Goal: Task Accomplishment & Management: Manage account settings

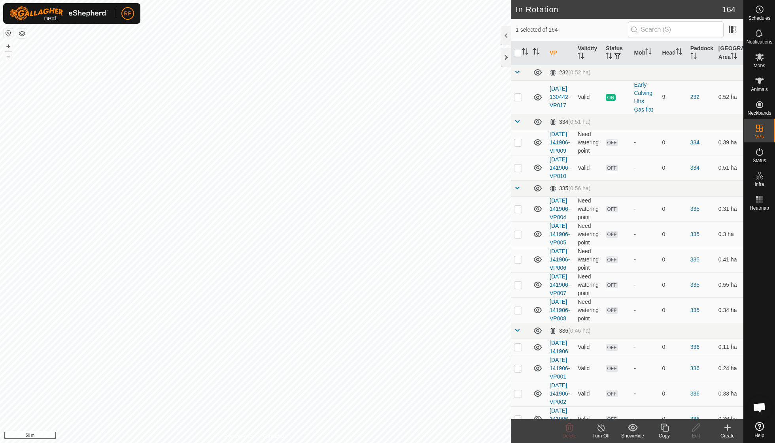
click at [479, 316] on icon at bounding box center [664, 427] width 8 height 8
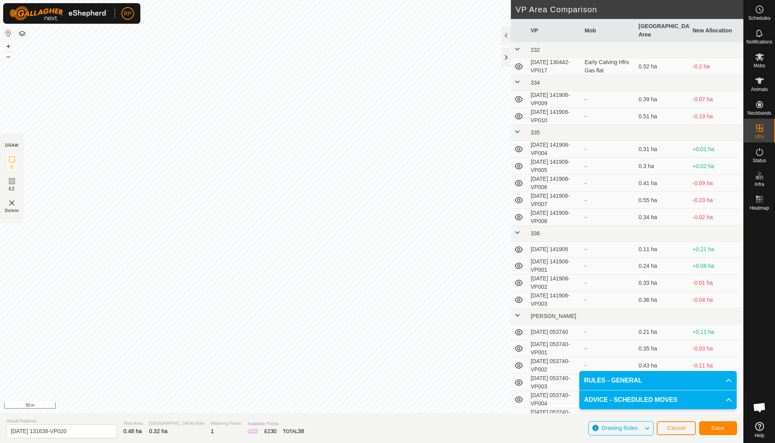
click at [479, 316] on span "Save" at bounding box center [717, 428] width 13 height 6
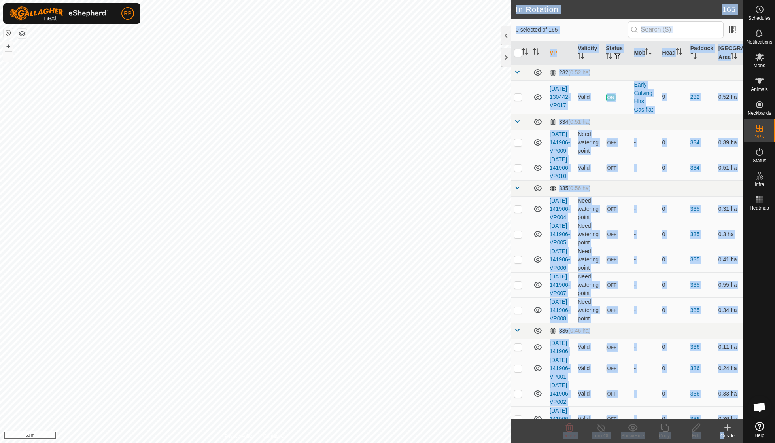
drag, startPoint x: 713, startPoint y: 429, endPoint x: 774, endPoint y: 438, distance: 61.5
click at [479, 316] on div "Schedules Notifications Mobs Animals Neckbands VPs Status Infra Heatmap Help In…" at bounding box center [387, 221] width 775 height 443
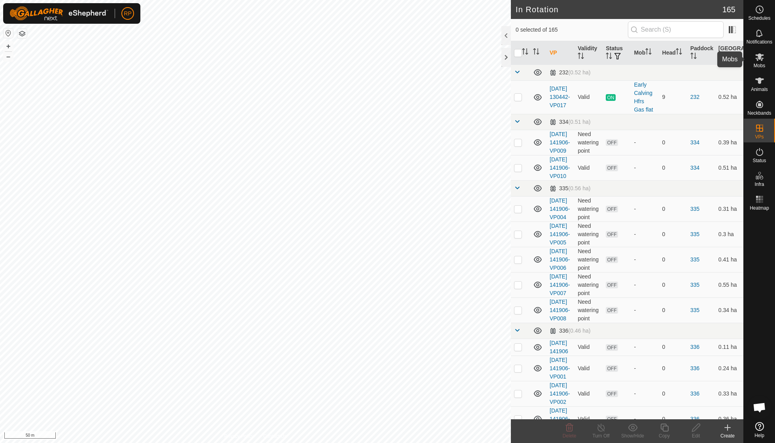
click at [479, 62] on es-mob-svg-icon at bounding box center [759, 57] width 14 height 13
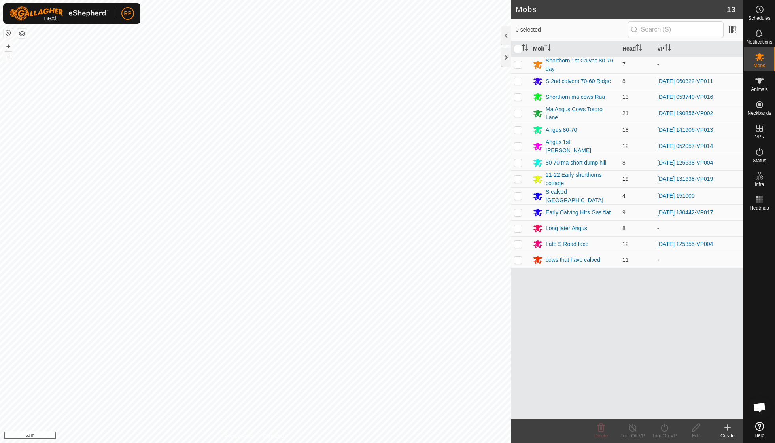
click at [479, 176] on p-checkbox at bounding box center [518, 178] width 8 height 6
checkbox input "true"
click at [479, 316] on icon at bounding box center [664, 427] width 10 height 9
click at [479, 316] on link "Now" at bounding box center [688, 410] width 78 height 16
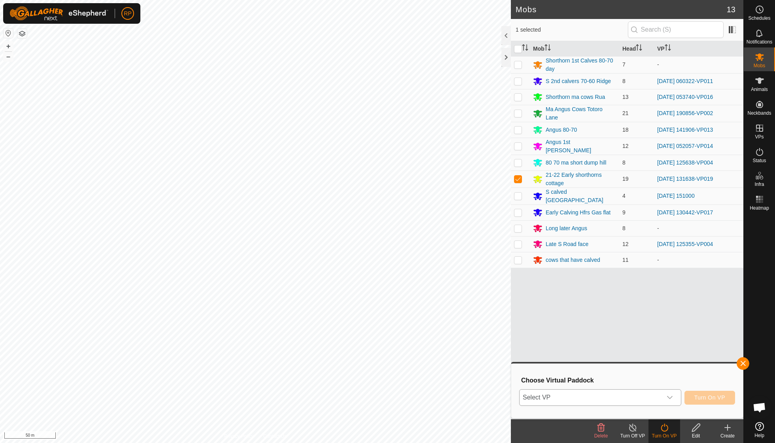
click at [479, 316] on div "dropdown trigger" at bounding box center [670, 397] width 16 height 16
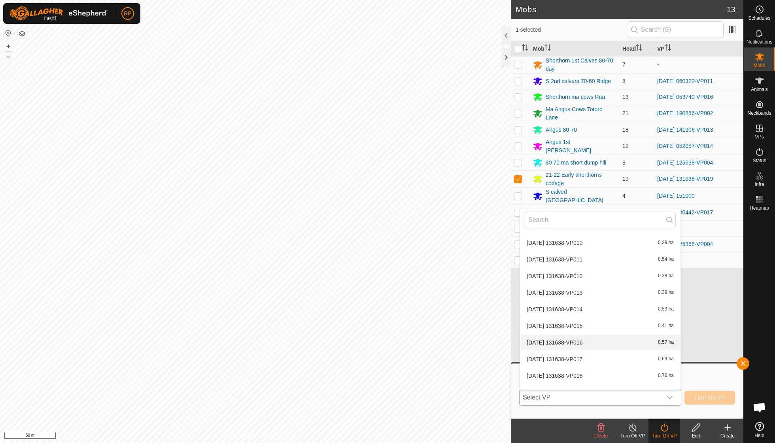
scroll to position [968, 0]
click at [479, 316] on li "[DATE] 131638-VP020 0.32 ha" at bounding box center [600, 396] width 160 height 16
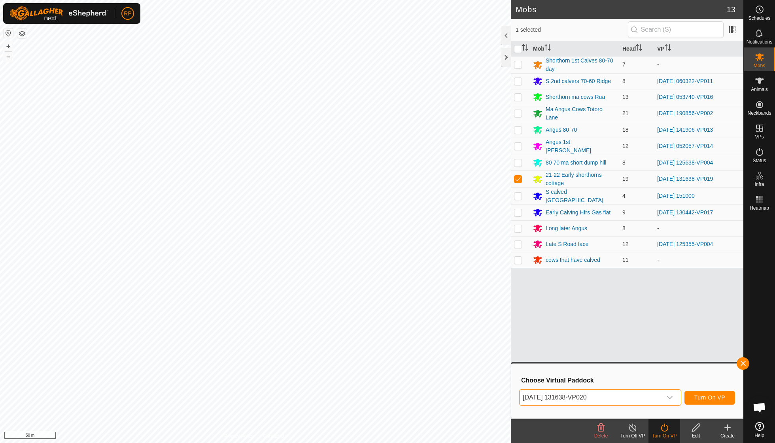
click at [479, 316] on span "Turn On VP" at bounding box center [709, 397] width 31 height 6
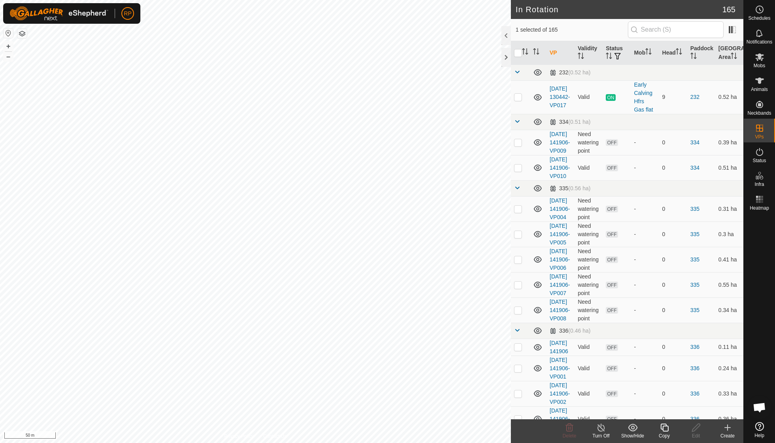
click at [479, 316] on icon at bounding box center [664, 427] width 8 height 8
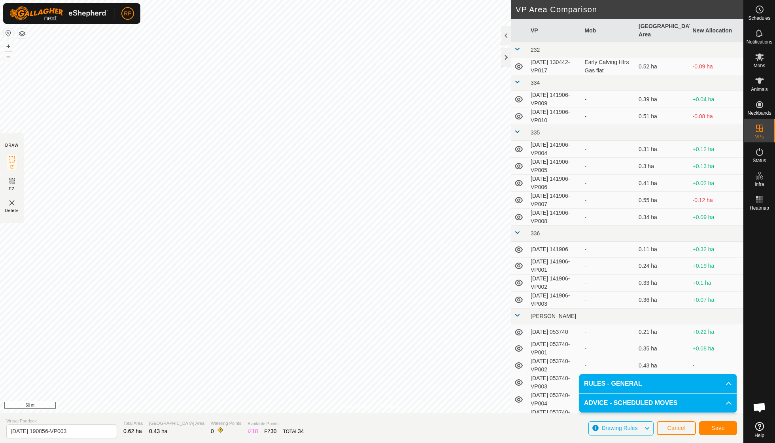
click at [479, 316] on span "Save" at bounding box center [717, 428] width 13 height 6
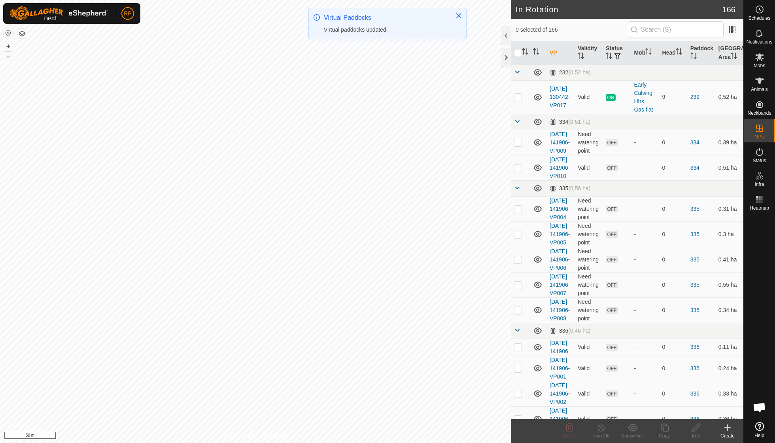
click at [479, 62] on es-mob-svg-icon at bounding box center [759, 57] width 14 height 13
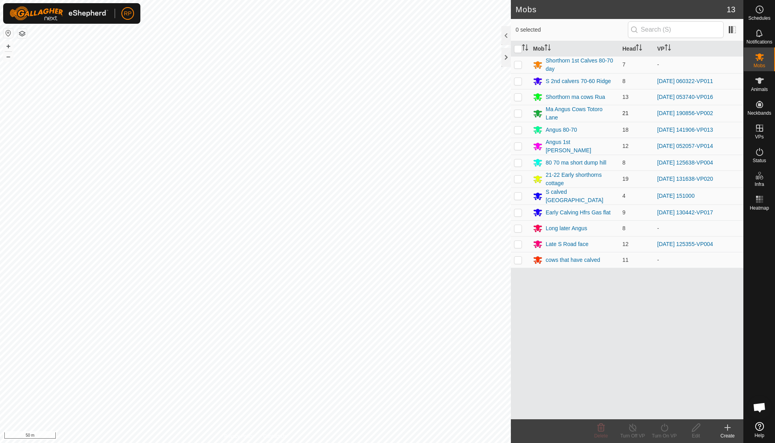
click at [479, 110] on p-checkbox at bounding box center [518, 113] width 8 height 6
checkbox input "true"
click at [479, 316] on icon at bounding box center [664, 427] width 10 height 9
click at [479, 316] on link "Now" at bounding box center [688, 410] width 78 height 16
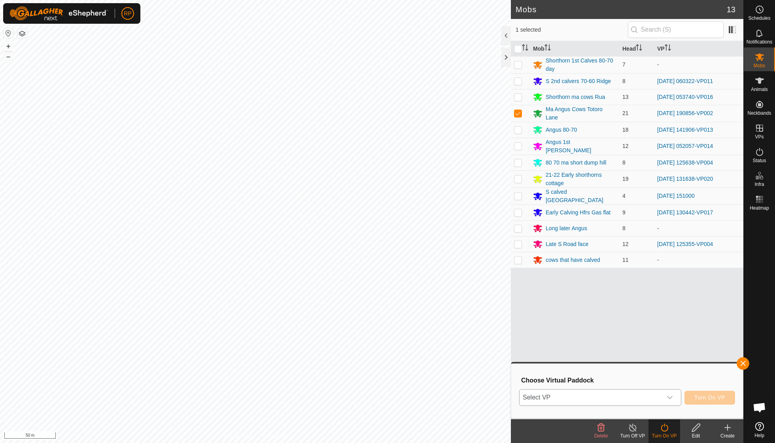
click at [479, 316] on icon "dropdown trigger" at bounding box center [669, 397] width 6 height 6
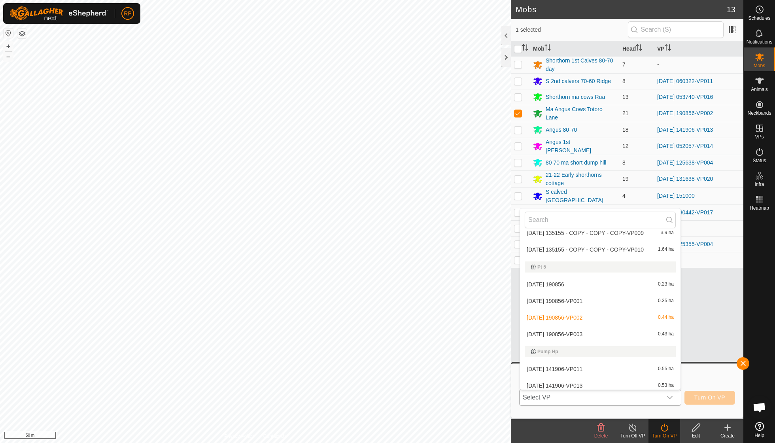
scroll to position [2177, 0]
click at [479, 316] on li "[DATE] 190856-VP003 0.43 ha" at bounding box center [600, 333] width 160 height 16
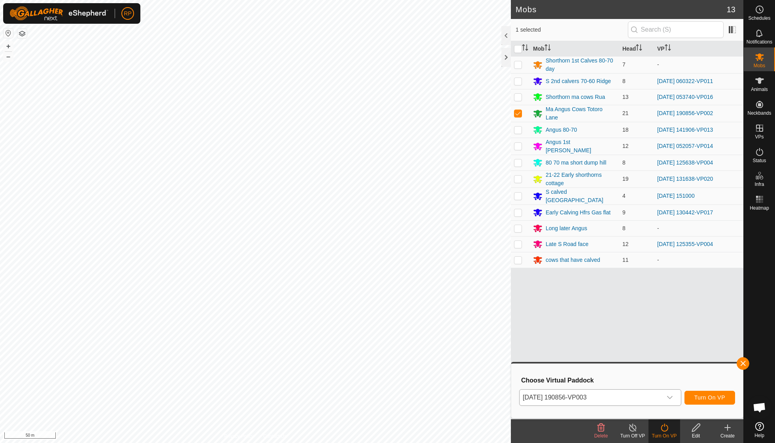
click at [479, 316] on span "Turn On VP" at bounding box center [709, 397] width 31 height 6
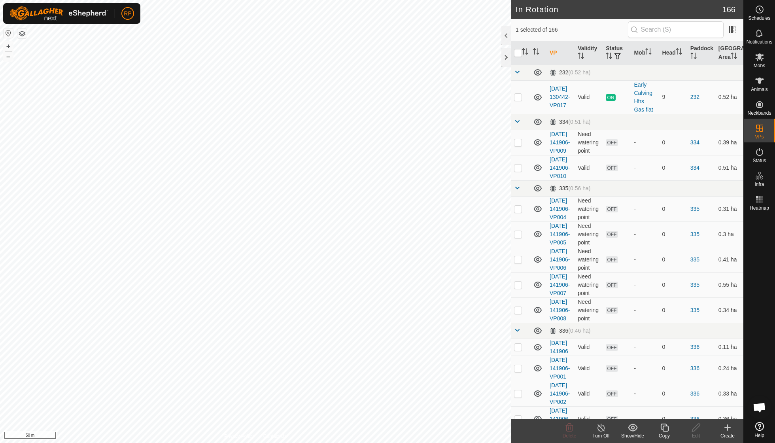
click at [479, 316] on icon at bounding box center [664, 427] width 10 height 9
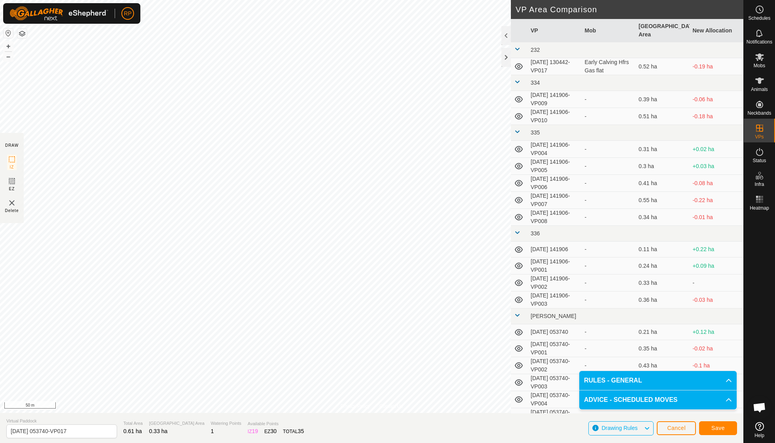
click at [479, 316] on span "Save" at bounding box center [717, 428] width 13 height 6
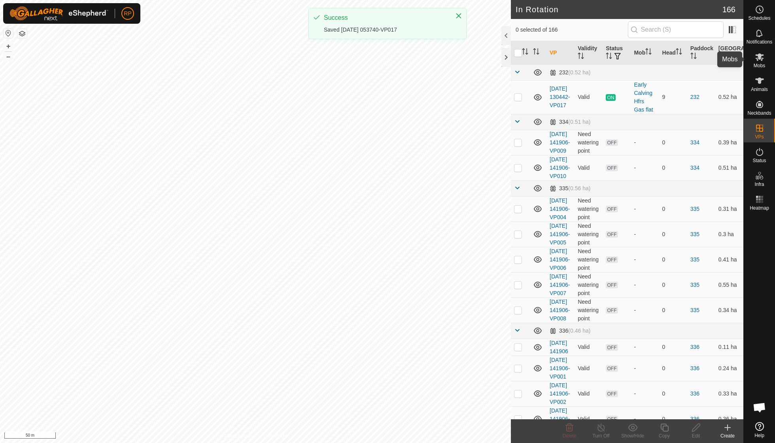
click at [479, 62] on es-mob-svg-icon at bounding box center [759, 57] width 14 height 13
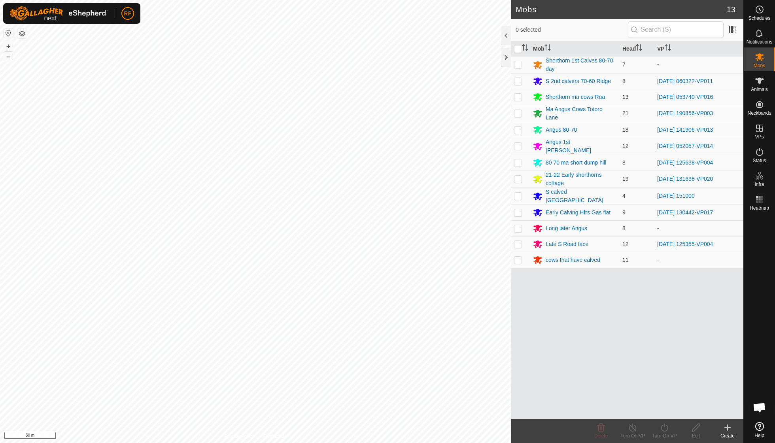
click at [479, 97] on p-checkbox at bounding box center [518, 97] width 8 height 6
checkbox input "true"
click at [479, 316] on icon at bounding box center [664, 427] width 10 height 9
click at [479, 316] on link "Now" at bounding box center [688, 410] width 78 height 16
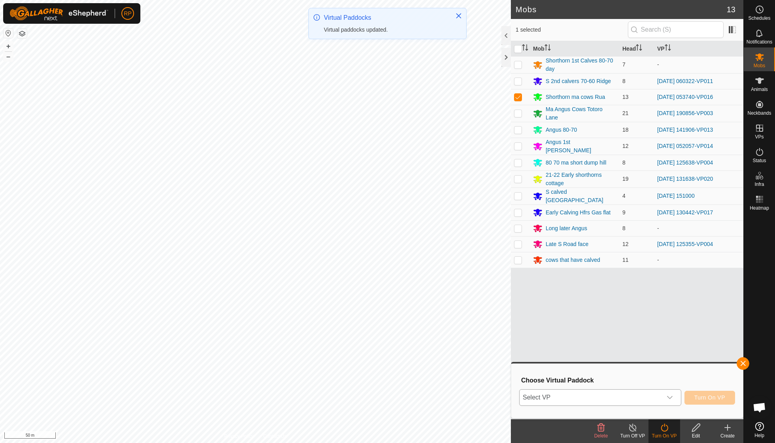
click at [479, 316] on icon "dropdown trigger" at bounding box center [670, 397] width 6 height 3
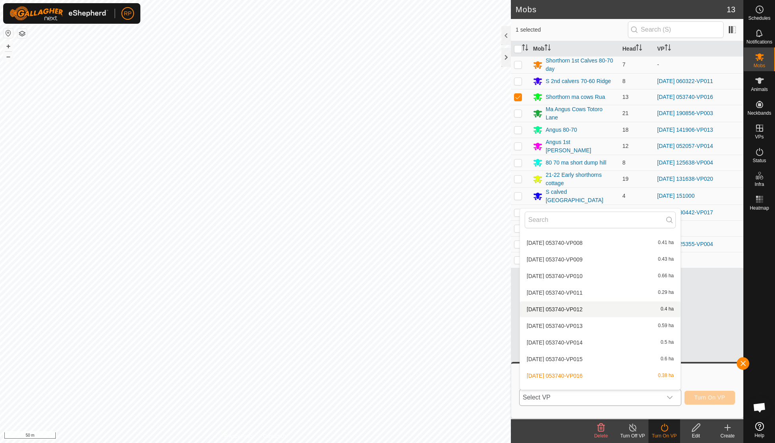
scroll to position [443, 0]
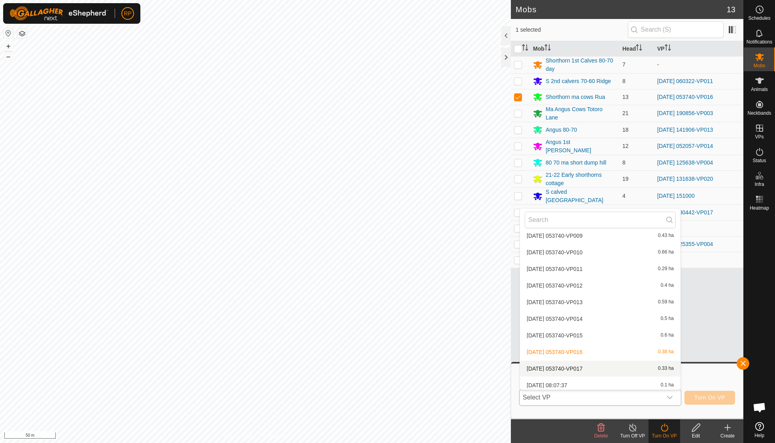
click at [479, 316] on li "[DATE] 053740-VP017 0.33 ha" at bounding box center [600, 368] width 160 height 16
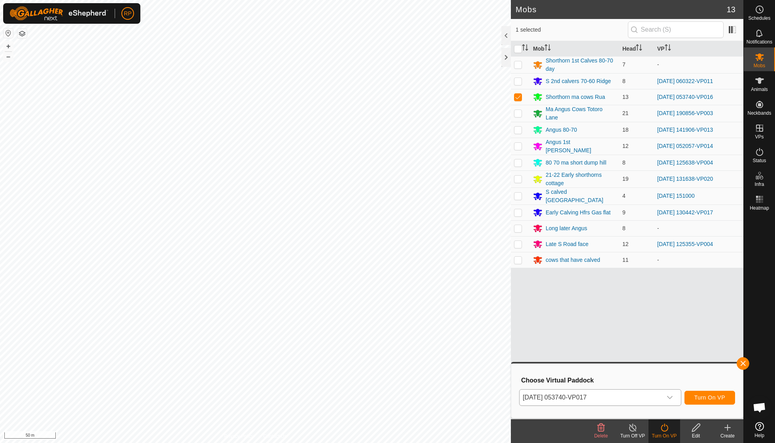
click at [479, 316] on span "Turn On VP" at bounding box center [709, 397] width 31 height 6
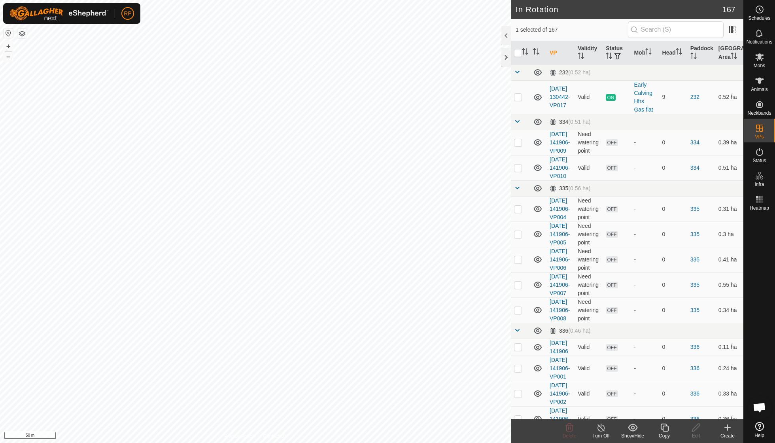
click at [479, 316] on icon at bounding box center [664, 427] width 10 height 9
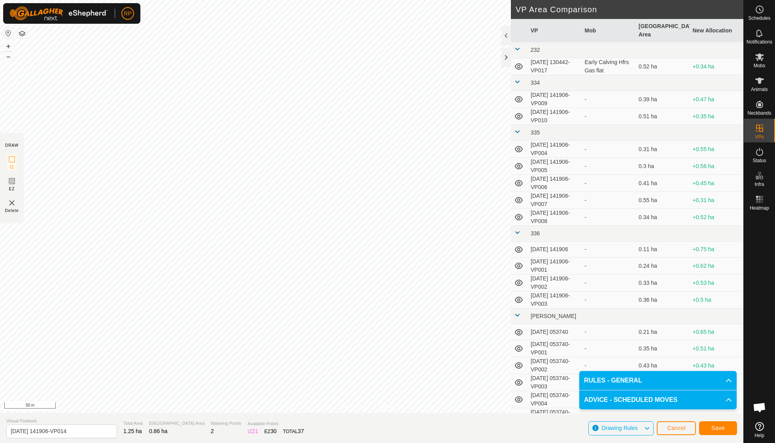
click at [479, 316] on span "Save" at bounding box center [717, 428] width 13 height 6
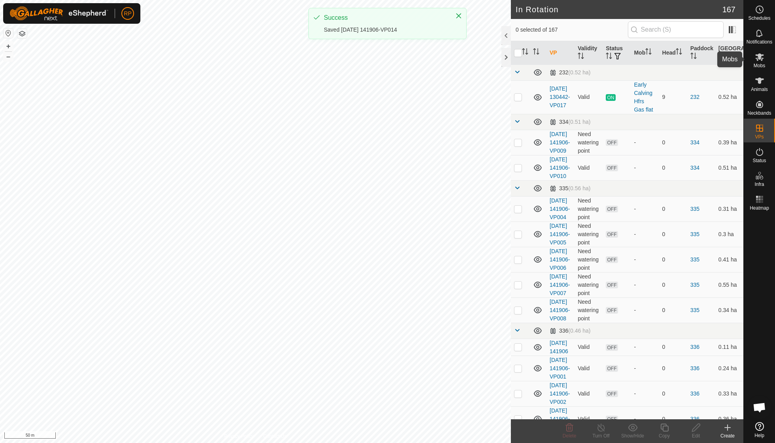
click at [479, 59] on icon at bounding box center [759, 56] width 9 height 9
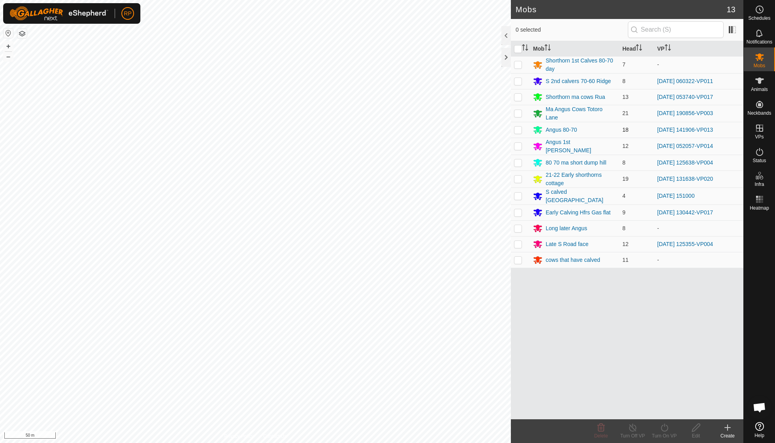
click at [479, 129] on p-checkbox at bounding box center [518, 129] width 8 height 6
checkbox input "true"
click at [479, 316] on icon at bounding box center [663, 427] width 7 height 8
click at [479, 316] on link "Now" at bounding box center [688, 410] width 78 height 16
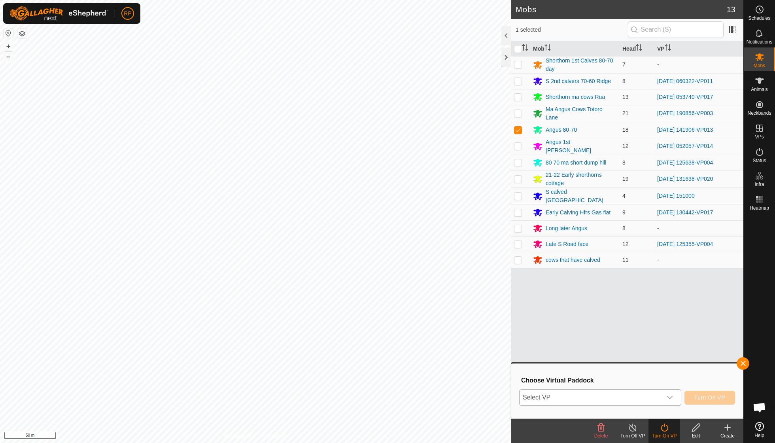
click at [479, 316] on icon "dropdown trigger" at bounding box center [669, 397] width 6 height 6
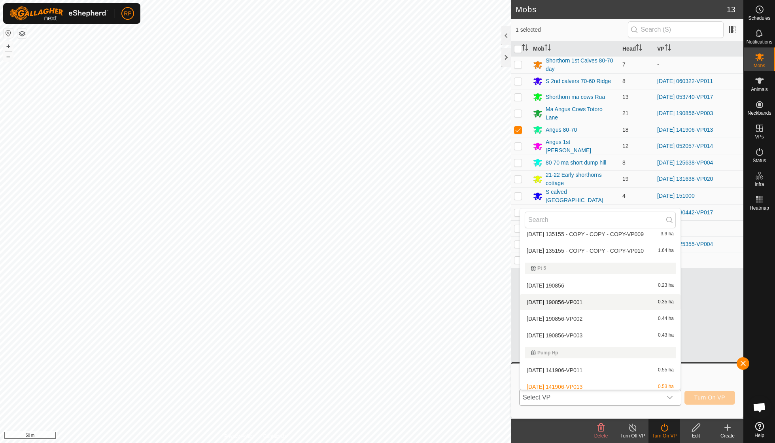
scroll to position [2202, 0]
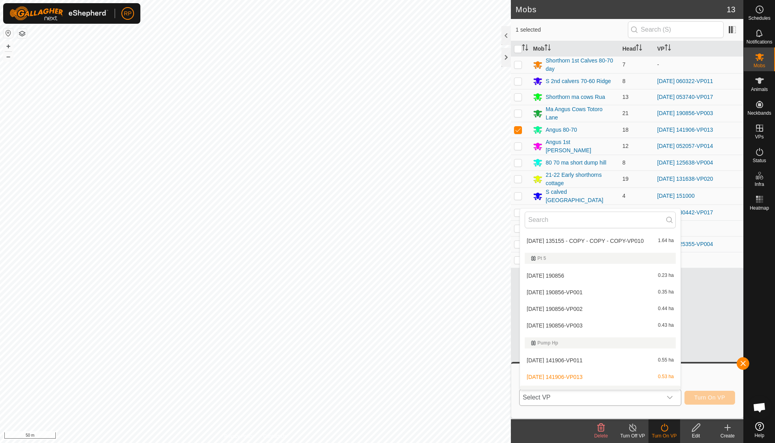
click at [479, 316] on li "[DATE] 141906-VP014 0.86 ha" at bounding box center [600, 393] width 160 height 16
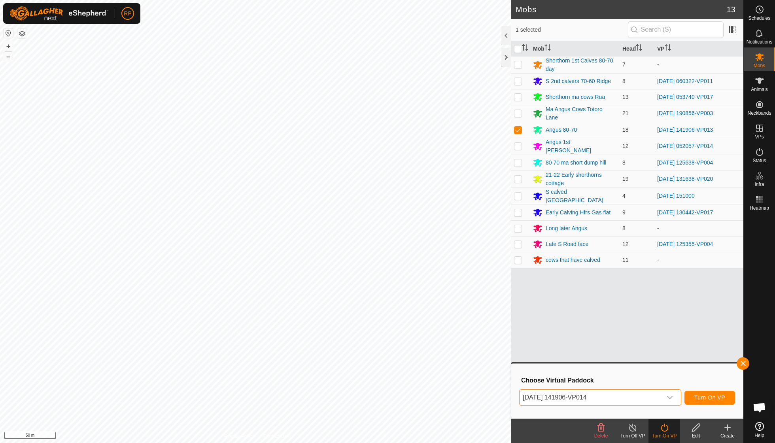
click at [479, 316] on span "Turn On VP" at bounding box center [709, 397] width 31 height 6
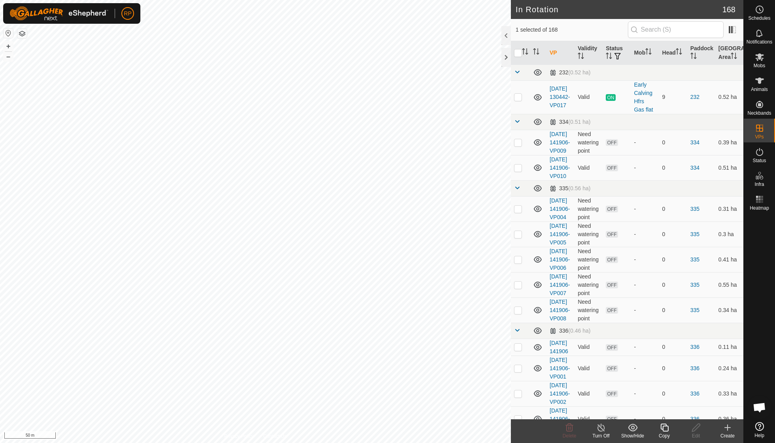
click at [479, 316] on icon at bounding box center [664, 427] width 10 height 9
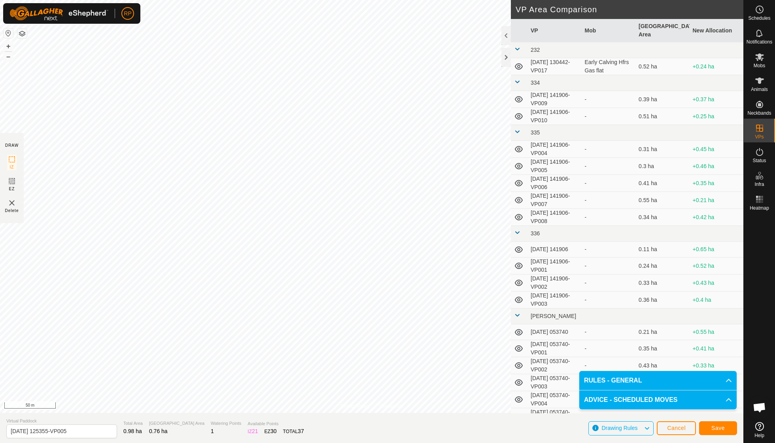
click at [479, 316] on button "Save" at bounding box center [718, 428] width 38 height 14
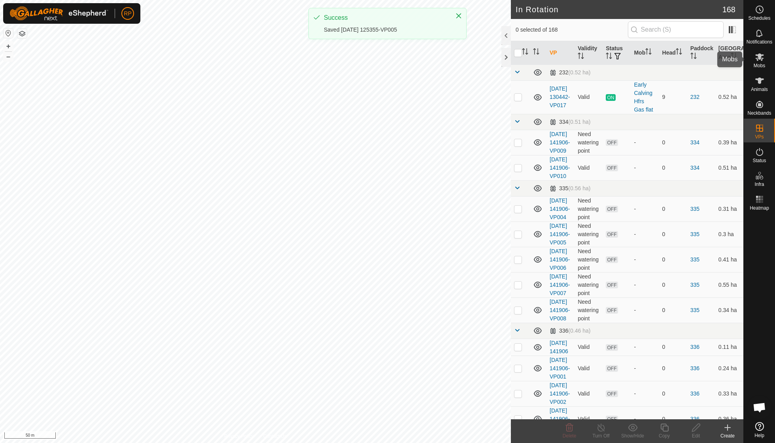
click at [479, 63] on span "Mobs" at bounding box center [758, 65] width 11 height 5
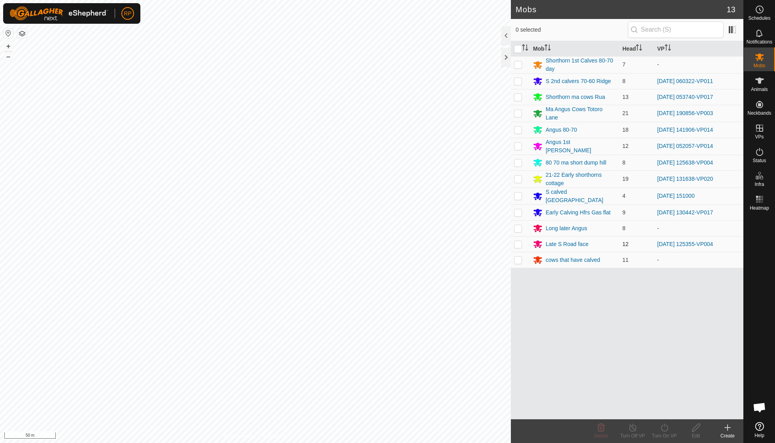
click at [479, 241] on p-checkbox at bounding box center [518, 244] width 8 height 6
checkbox input "true"
click at [479, 316] on icon at bounding box center [664, 427] width 10 height 9
click at [479, 316] on link "Now" at bounding box center [688, 410] width 78 height 16
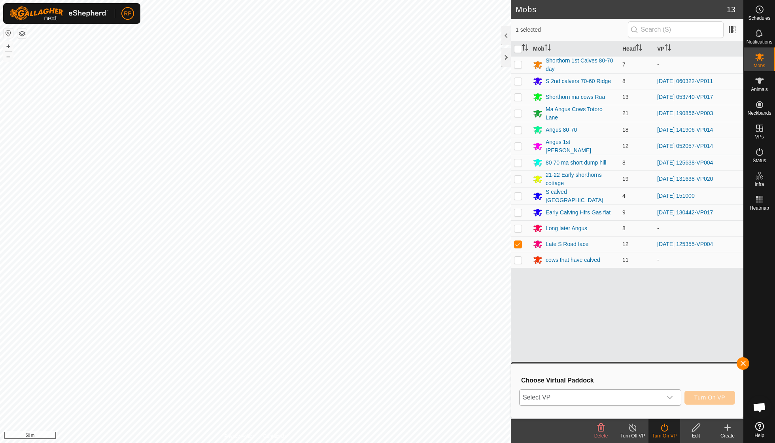
click at [479, 316] on div "dropdown trigger" at bounding box center [670, 397] width 16 height 16
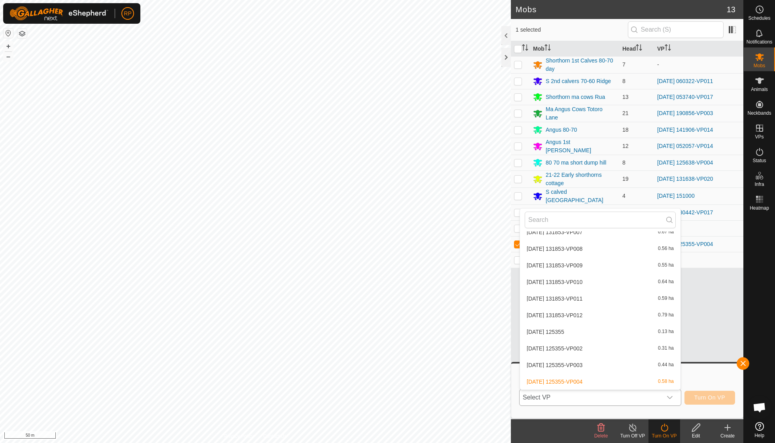
scroll to position [3021, 0]
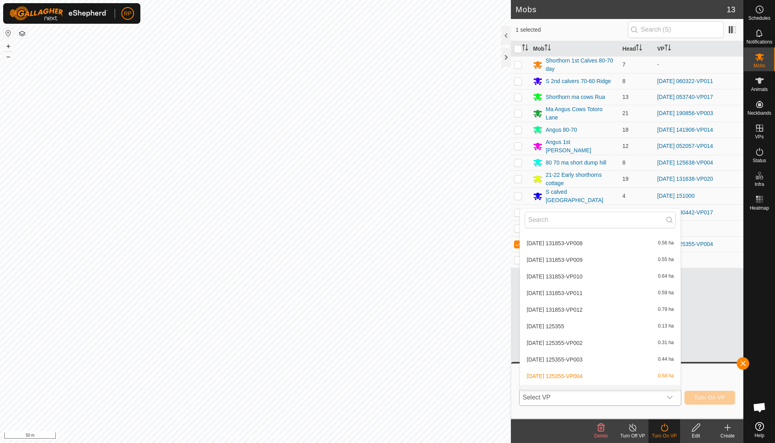
click at [479, 316] on li "[DATE] 125355-VP005 0.76 ha" at bounding box center [600, 393] width 160 height 16
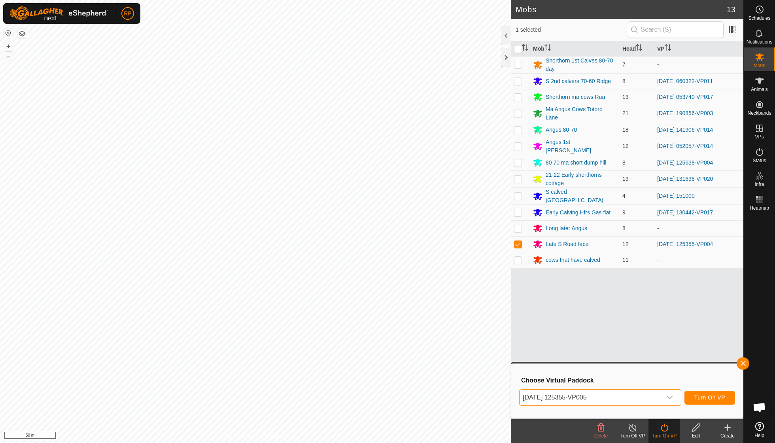
click at [479, 316] on span "Turn On VP" at bounding box center [709, 397] width 31 height 6
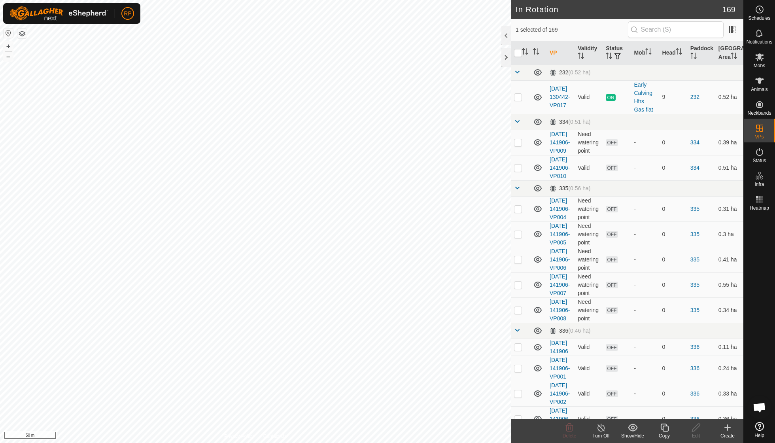
click at [479, 316] on icon at bounding box center [664, 427] width 10 height 9
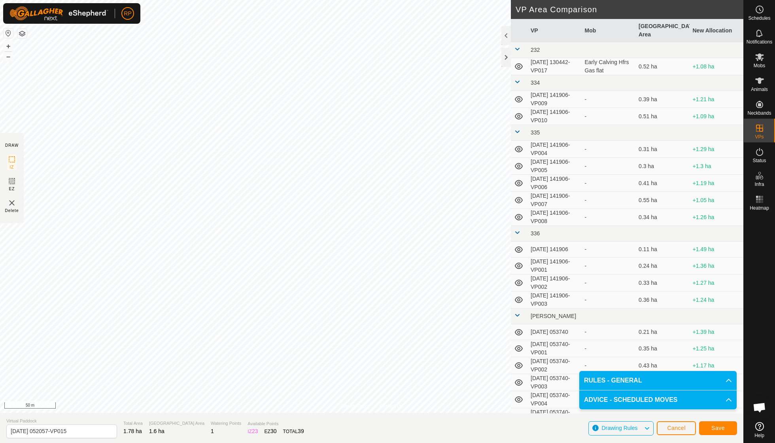
click at [479, 316] on span "Save" at bounding box center [717, 428] width 13 height 6
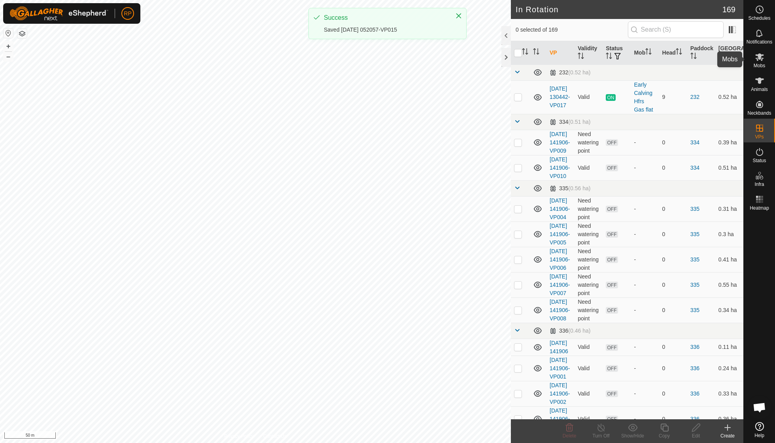
click at [479, 60] on icon at bounding box center [759, 57] width 9 height 8
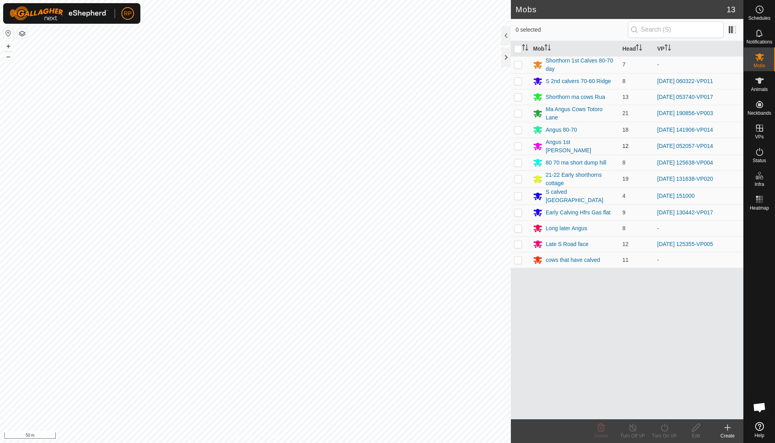
click at [479, 144] on p-checkbox at bounding box center [518, 146] width 8 height 6
checkbox input "true"
click at [479, 316] on icon at bounding box center [663, 427] width 7 height 8
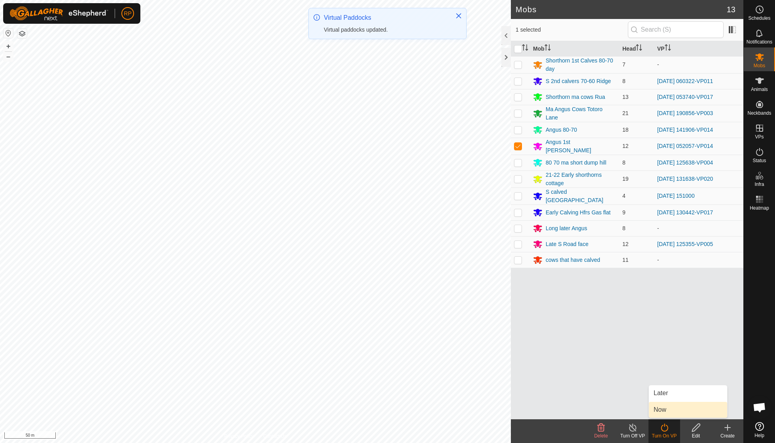
click at [479, 316] on link "Now" at bounding box center [688, 410] width 78 height 16
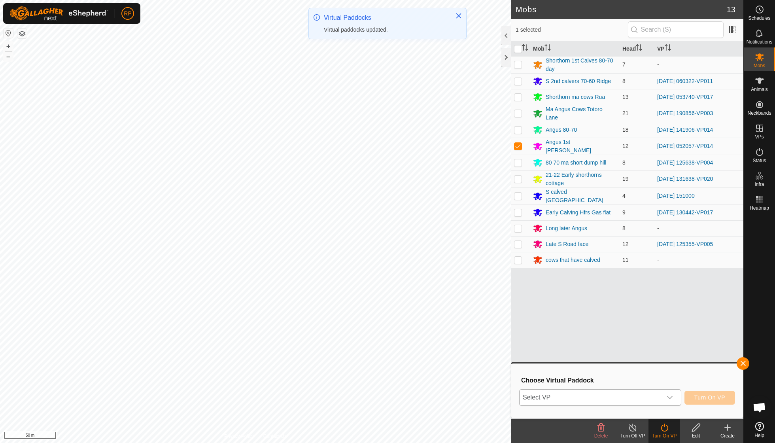
click at [479, 316] on icon "dropdown trigger" at bounding box center [669, 397] width 6 height 6
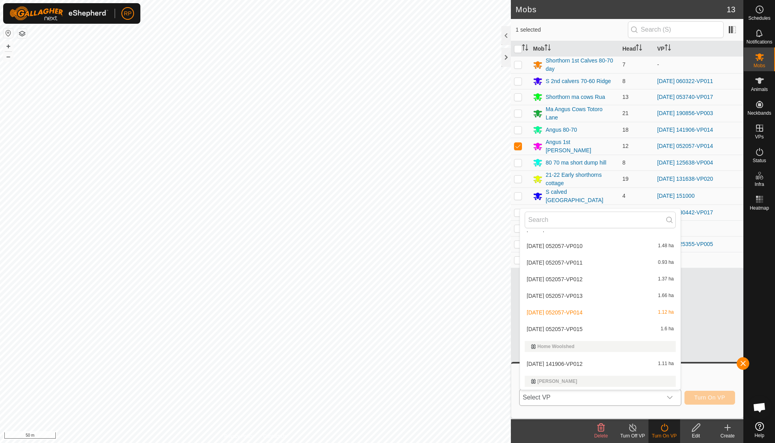
scroll to position [1664, 0]
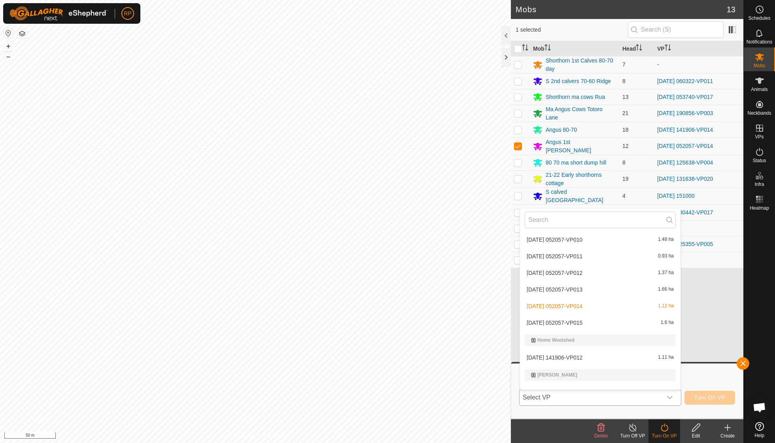
click at [479, 315] on li "[DATE] 052057-VP015 1.6 ha" at bounding box center [600, 323] width 160 height 16
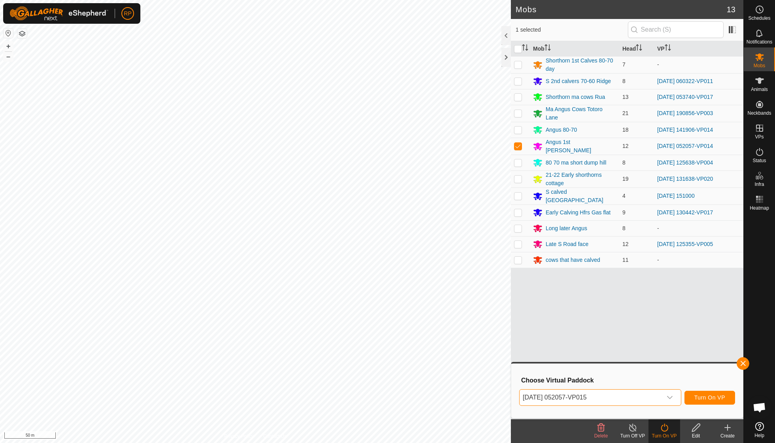
click at [479, 316] on span "Turn On VP" at bounding box center [709, 397] width 31 height 6
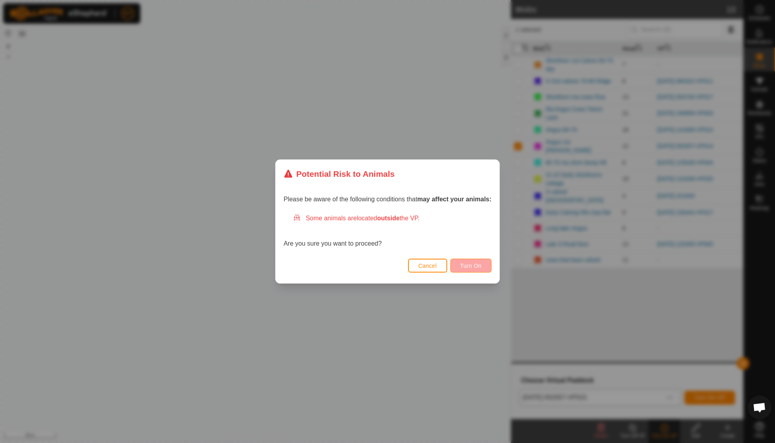
click at [470, 268] on span "Turn On" at bounding box center [470, 265] width 21 height 6
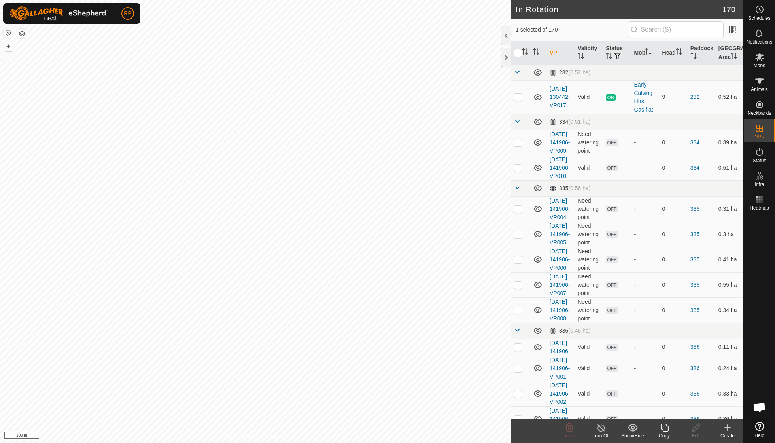
click at [479, 316] on icon at bounding box center [664, 427] width 10 height 9
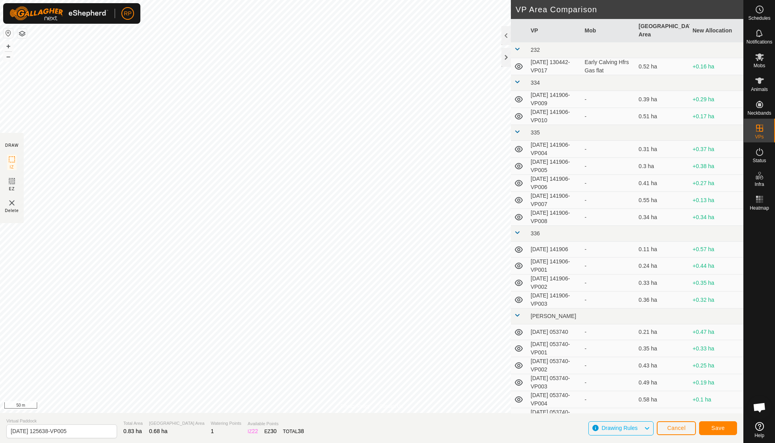
click at [479, 316] on span "Save" at bounding box center [717, 428] width 13 height 6
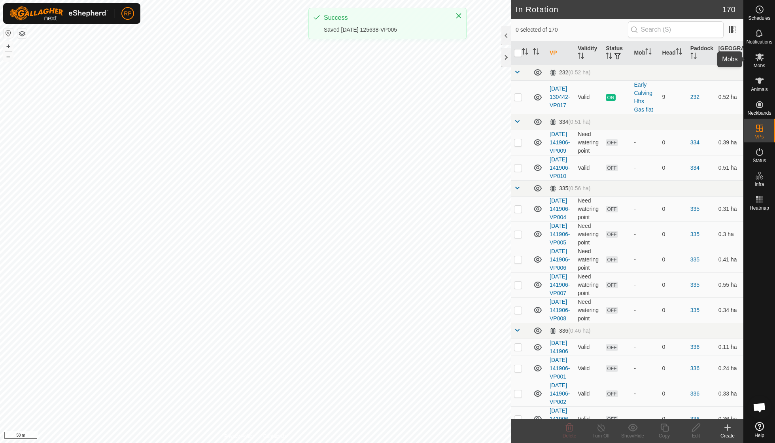
click at [479, 57] on icon at bounding box center [759, 56] width 9 height 9
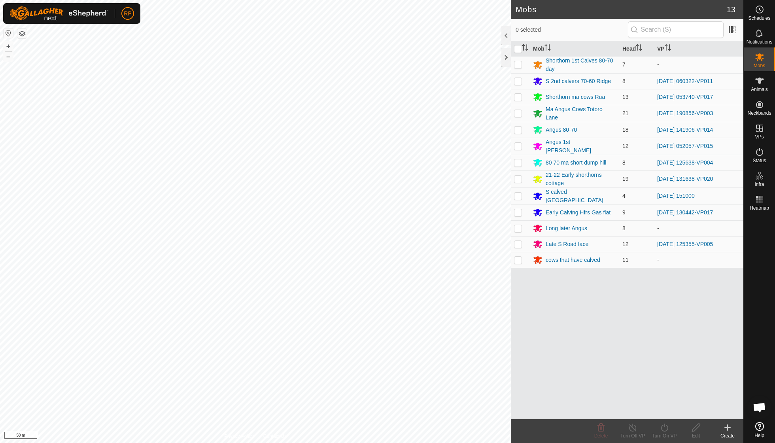
click at [479, 159] on p-checkbox at bounding box center [518, 162] width 8 height 6
checkbox input "true"
click at [479, 316] on icon at bounding box center [664, 427] width 10 height 9
click at [479, 316] on link "Now" at bounding box center [688, 410] width 78 height 16
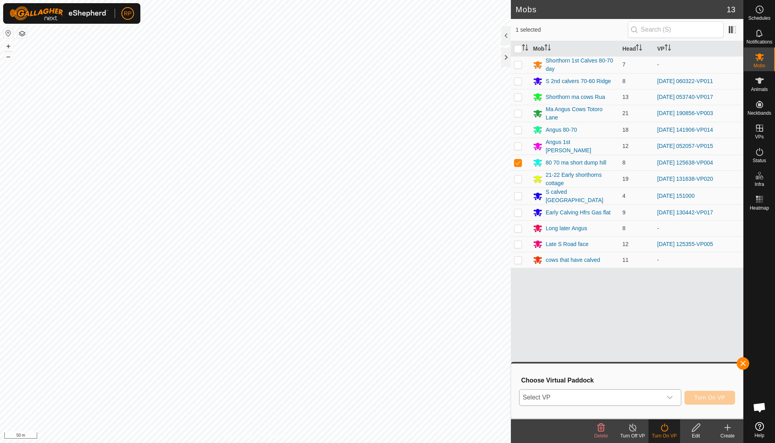
click at [479, 316] on icon "dropdown trigger" at bounding box center [669, 397] width 6 height 6
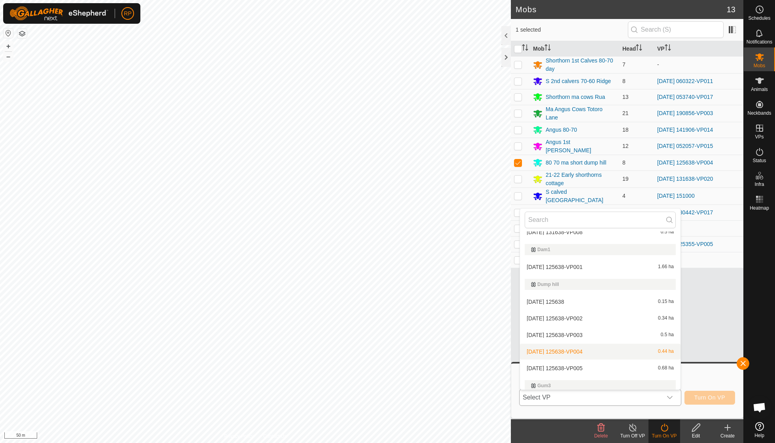
scroll to position [1317, 0]
click at [479, 316] on li "[DATE] 125638-VP005 0.68 ha" at bounding box center [600, 367] width 160 height 16
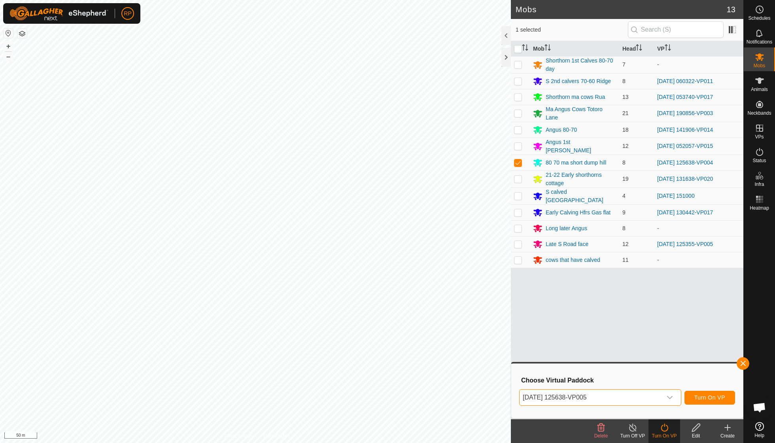
click at [479, 316] on button "Turn On VP" at bounding box center [709, 398] width 51 height 14
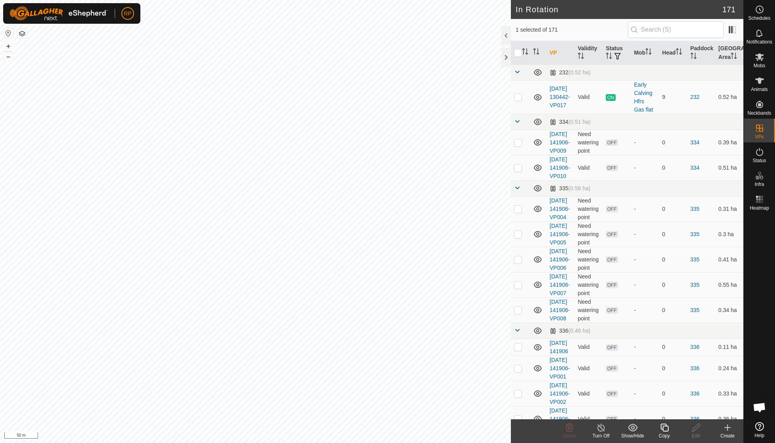
click at [479, 316] on icon at bounding box center [664, 427] width 10 height 9
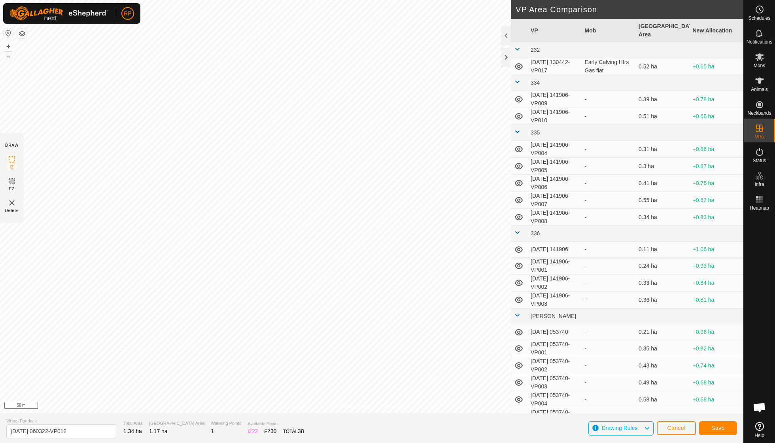
click at [479, 316] on span "Save" at bounding box center [717, 428] width 13 height 6
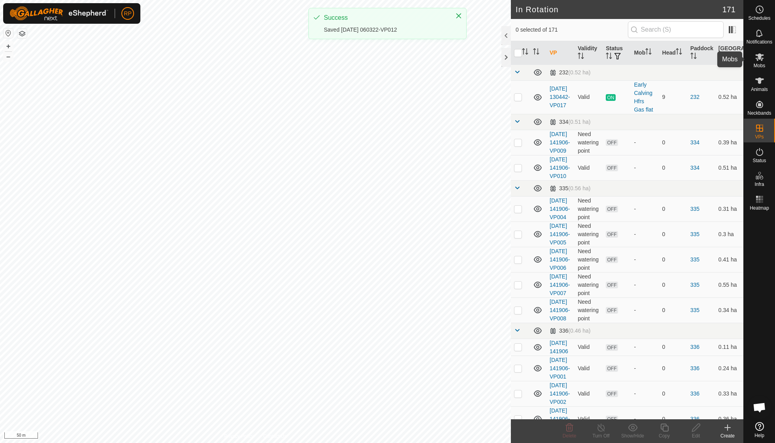
click at [479, 60] on icon at bounding box center [759, 57] width 9 height 8
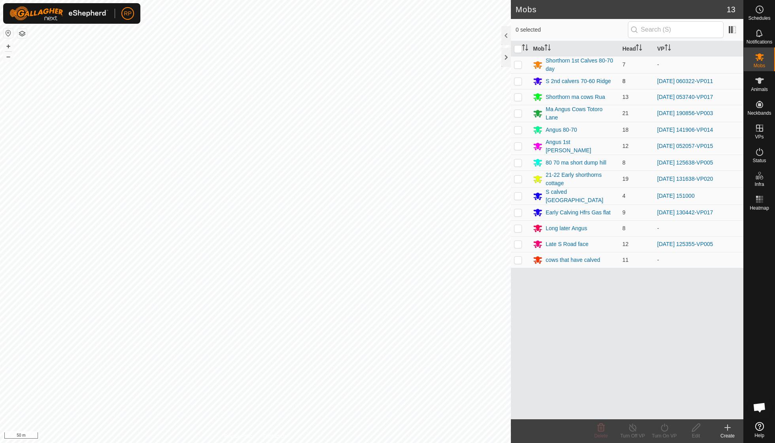
click at [479, 80] on p-checkbox at bounding box center [518, 81] width 8 height 6
checkbox input "true"
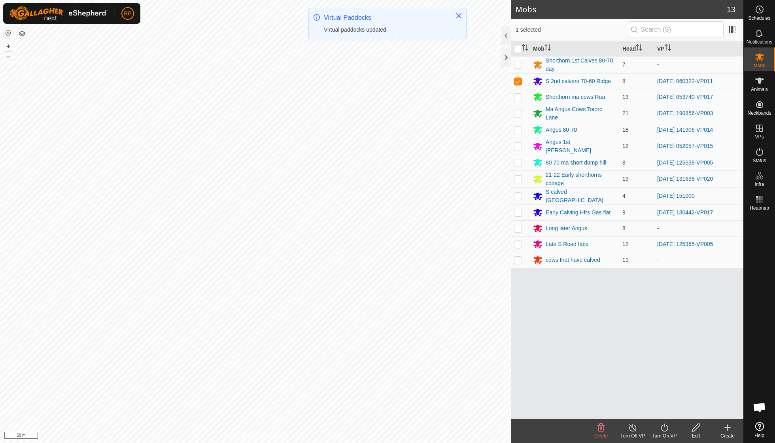
click at [479, 316] on icon at bounding box center [664, 427] width 10 height 9
click at [479, 316] on link "Now" at bounding box center [688, 410] width 78 height 16
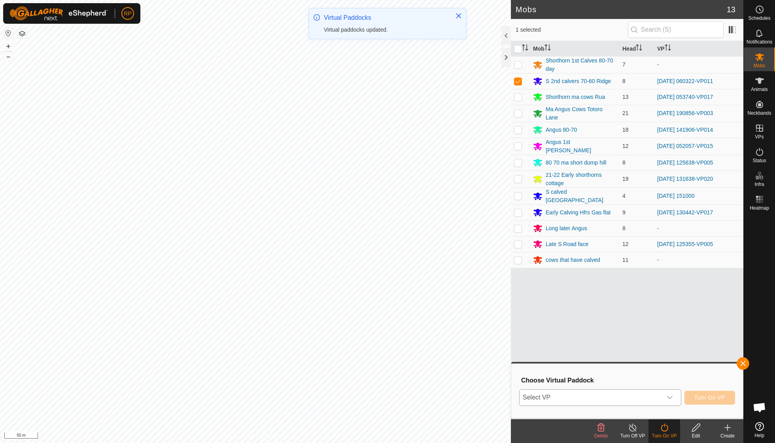
click at [479, 316] on icon "dropdown trigger" at bounding box center [669, 397] width 6 height 6
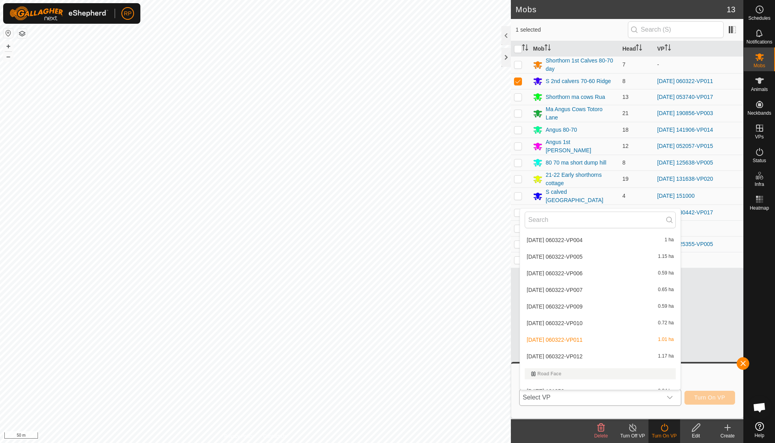
scroll to position [2790, 0]
click at [479, 316] on li "[DATE] 060322-VP012 1.17 ha" at bounding box center [600, 355] width 160 height 16
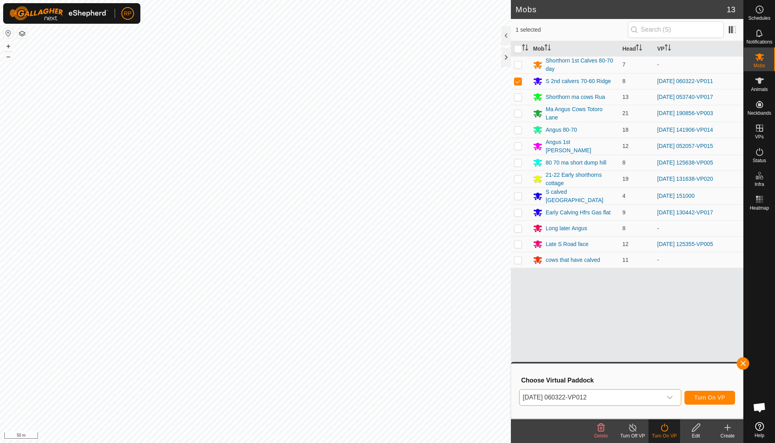
click at [479, 316] on span "Turn On VP" at bounding box center [709, 397] width 31 height 6
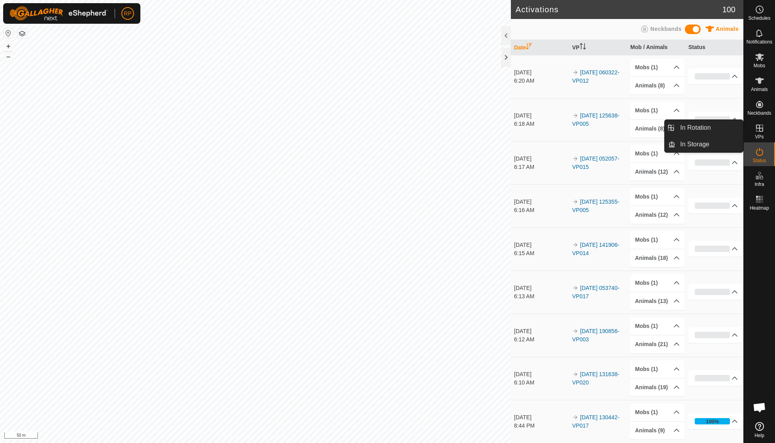
click at [479, 131] on icon at bounding box center [759, 127] width 9 height 9
click at [479, 129] on icon at bounding box center [759, 127] width 9 height 9
click at [479, 127] on link "In Rotation" at bounding box center [709, 128] width 68 height 16
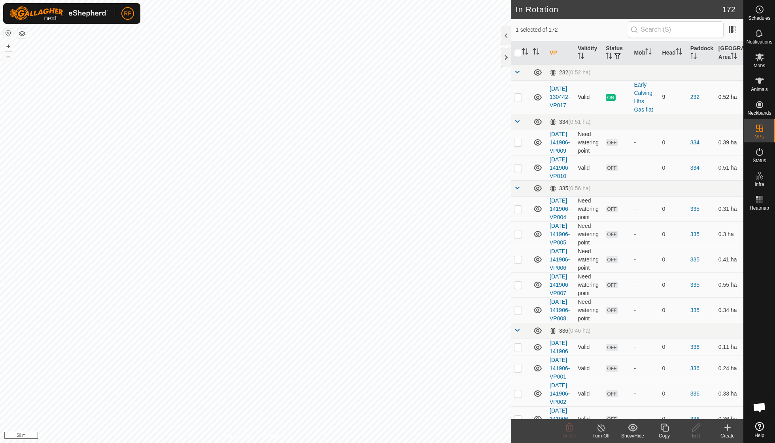
click at [479, 96] on p-checkbox at bounding box center [518, 97] width 8 height 6
checkbox input "true"
click at [479, 145] on p-checkbox at bounding box center [518, 142] width 8 height 6
checkbox input "true"
click at [479, 171] on p-checkbox at bounding box center [518, 167] width 8 height 6
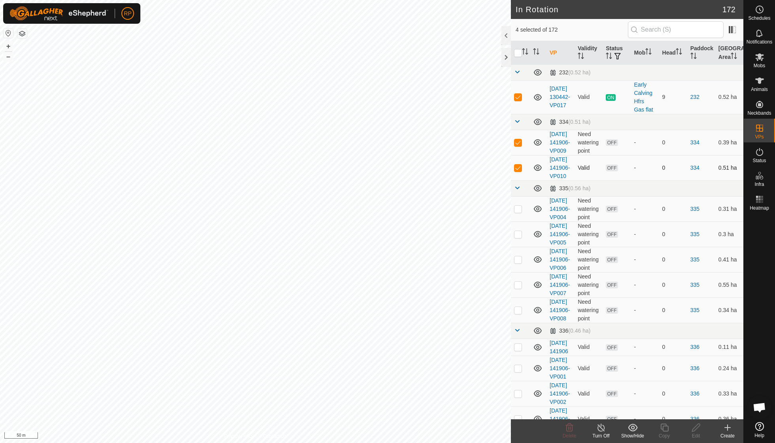
checkbox input "true"
click at [479, 98] on p-checkbox at bounding box center [518, 97] width 8 height 6
checkbox input "false"
click at [479, 143] on p-checkbox at bounding box center [518, 142] width 8 height 6
checkbox input "false"
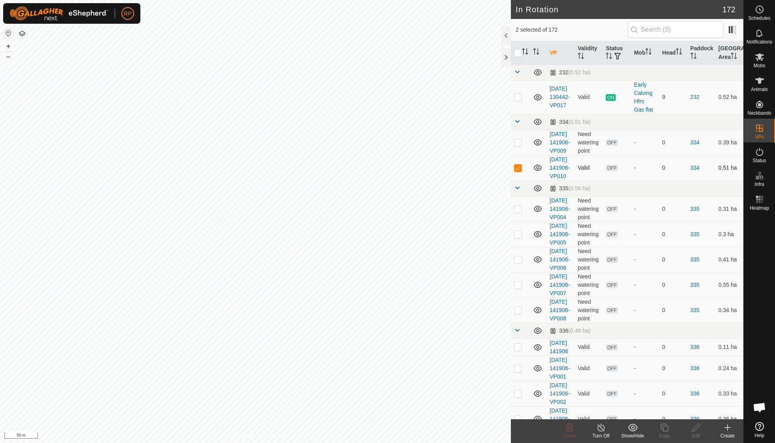
click at [479, 180] on td at bounding box center [520, 167] width 19 height 25
checkbox input "false"
click at [479, 50] on icon "Activate to sort" at bounding box center [525, 51] width 6 height 6
click at [479, 53] on icon "Activate to sort" at bounding box center [525, 51] width 6 height 6
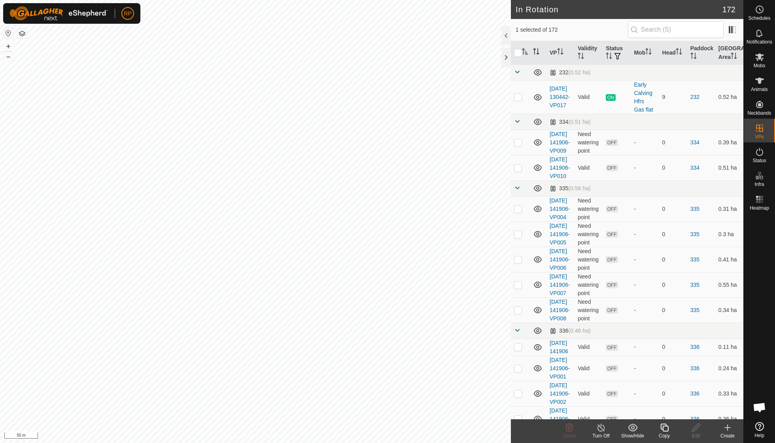
click at [479, 47] on th at bounding box center [538, 53] width 17 height 24
click at [479, 53] on icon "Activate to sort" at bounding box center [536, 51] width 6 height 6
click at [479, 56] on icon "Activate to sort" at bounding box center [580, 56] width 6 height 6
click at [479, 54] on icon "Activate to sort" at bounding box center [610, 56] width 1 height 6
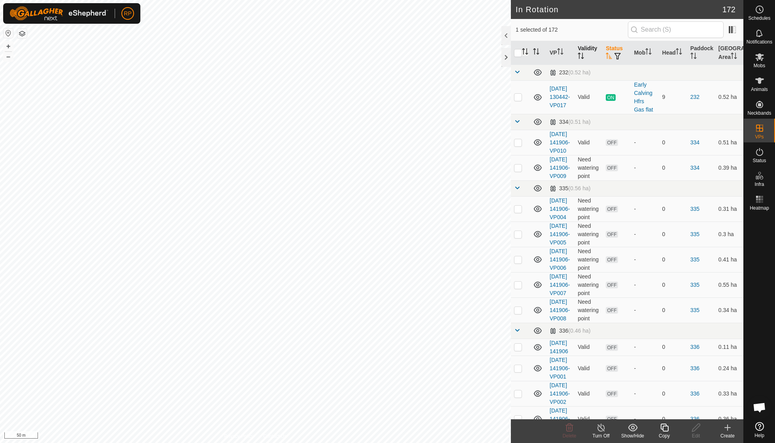
click at [479, 54] on icon "Activate to sort" at bounding box center [609, 56] width 6 height 6
click at [479, 55] on span "button" at bounding box center [617, 56] width 6 height 6
click at [479, 95] on li "ON" at bounding box center [672, 99] width 116 height 16
checkbox input "true"
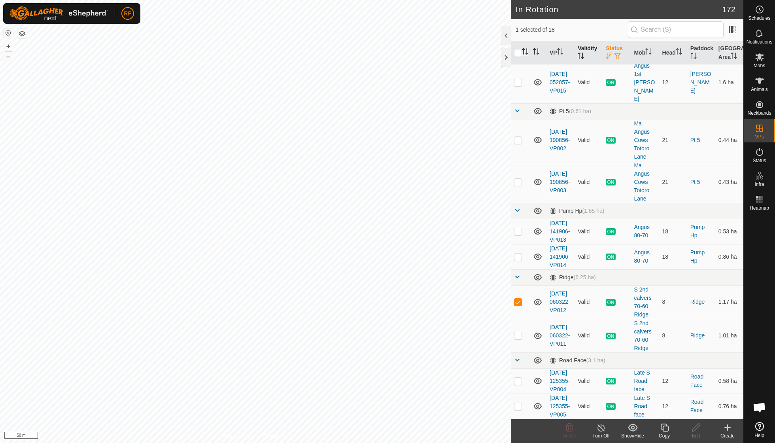
scroll to position [430, 0]
click at [479, 298] on p-checkbox at bounding box center [518, 301] width 8 height 6
checkbox input "false"
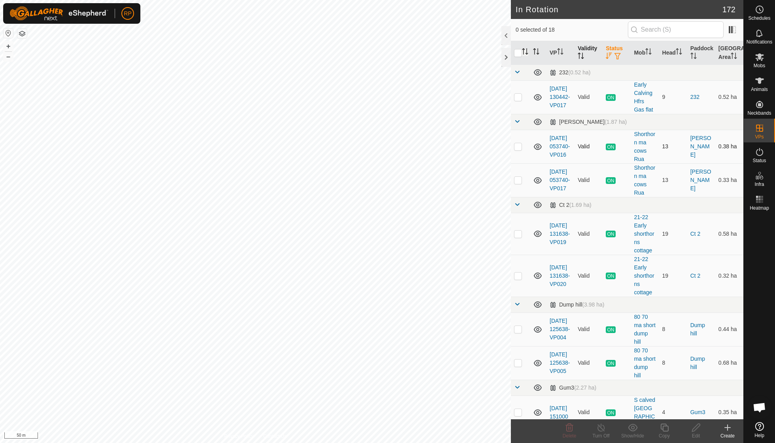
scroll to position [0, 0]
click at [479, 57] on span "button" at bounding box center [617, 56] width 6 height 6
click at [479, 113] on input "OFF" at bounding box center [620, 116] width 8 height 8
checkbox input "true"
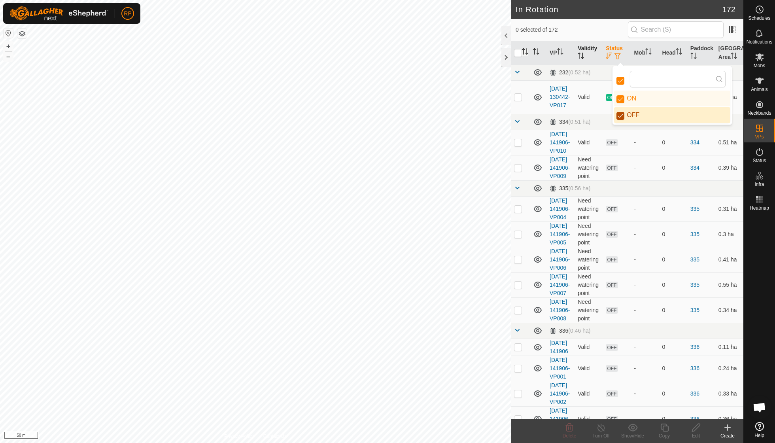
checkbox input "true"
click at [479, 102] on input "ON" at bounding box center [620, 99] width 8 height 8
checkbox input "false"
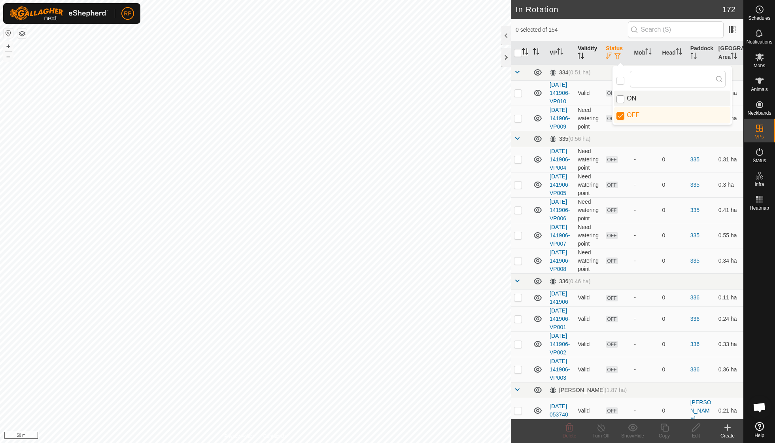
checkbox input "false"
click at [479, 53] on input "checkbox" at bounding box center [518, 53] width 8 height 8
checkbox input "true"
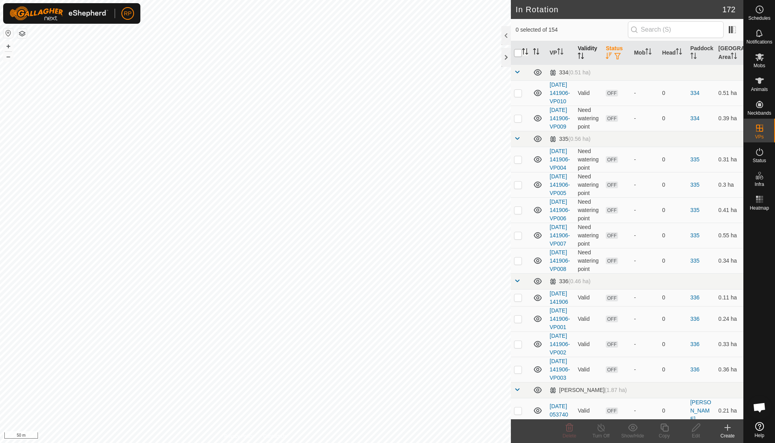
checkbox input "true"
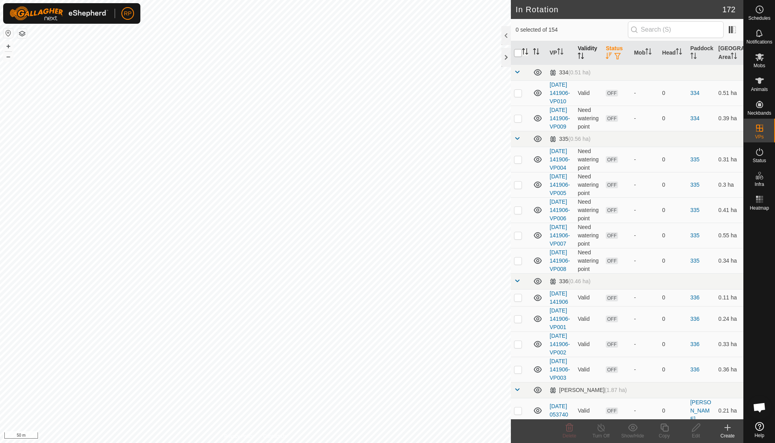
checkbox input "true"
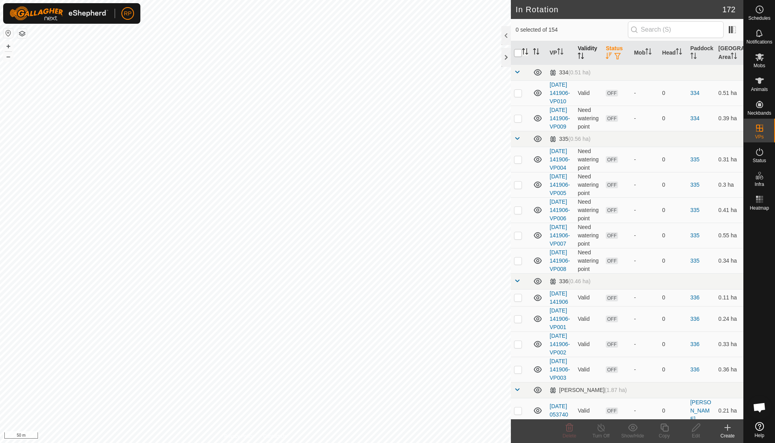
checkbox input "true"
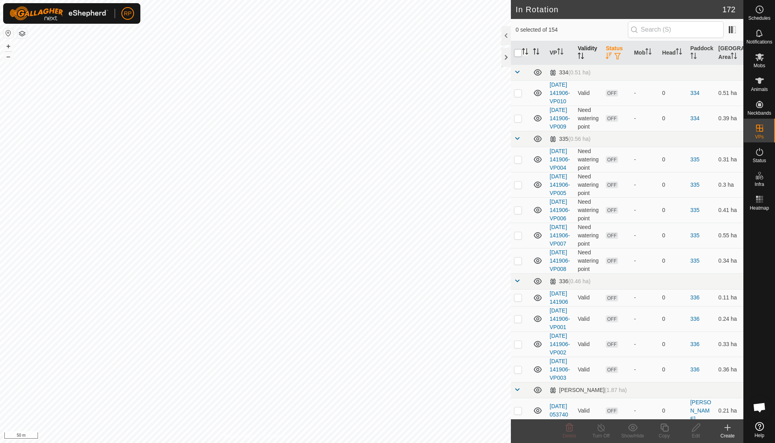
checkbox input "true"
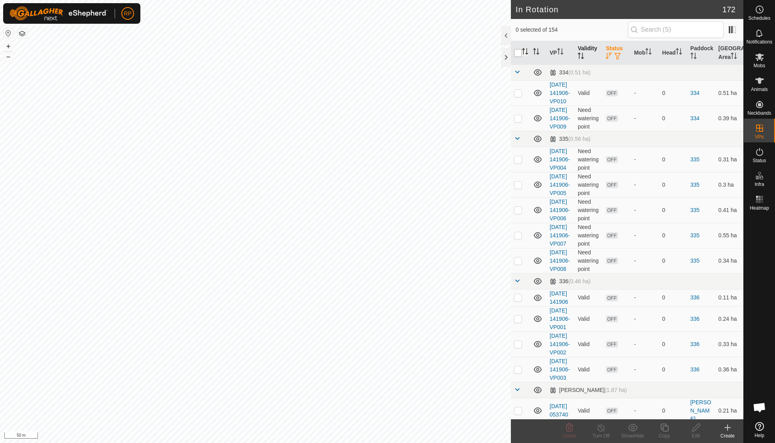
checkbox input "true"
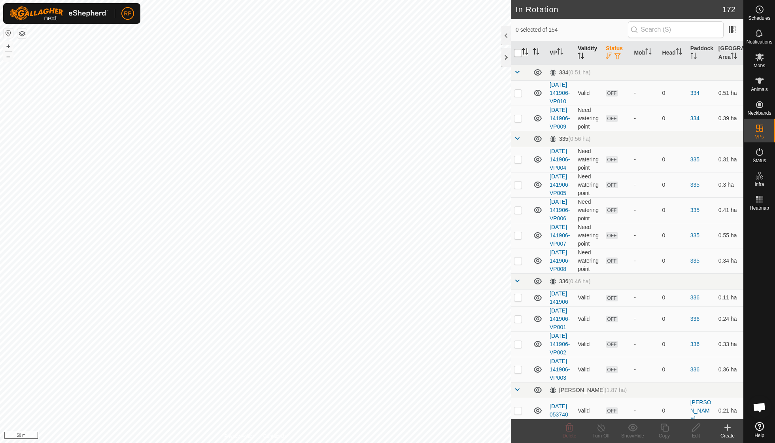
checkbox input "true"
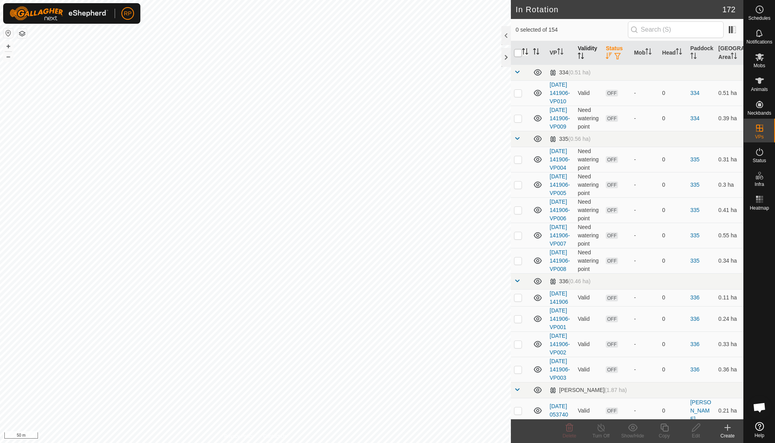
checkbox input "true"
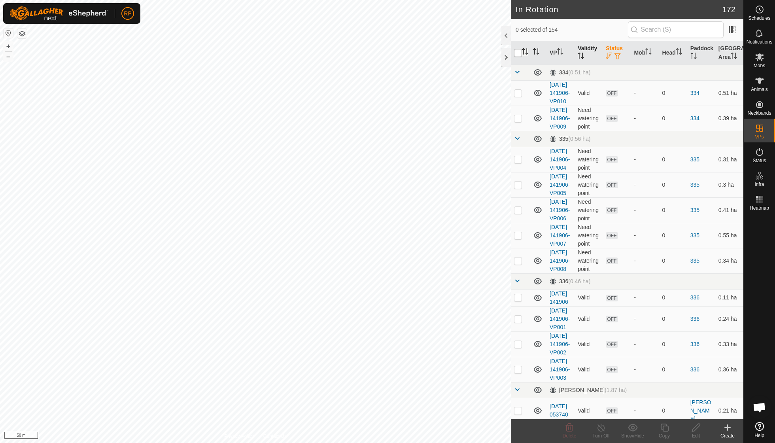
checkbox input "true"
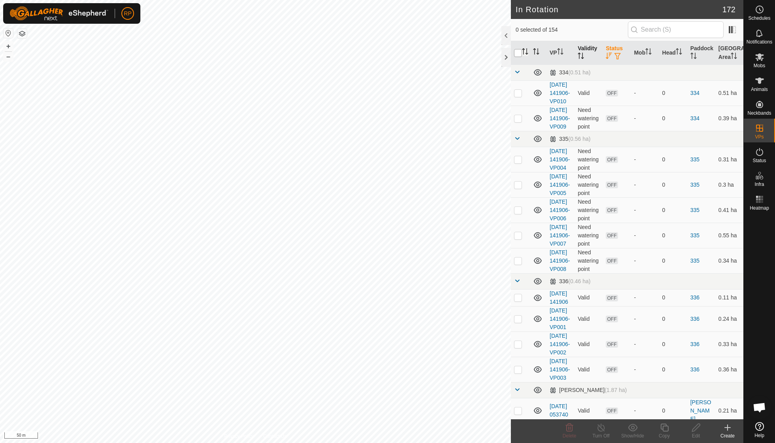
checkbox input "true"
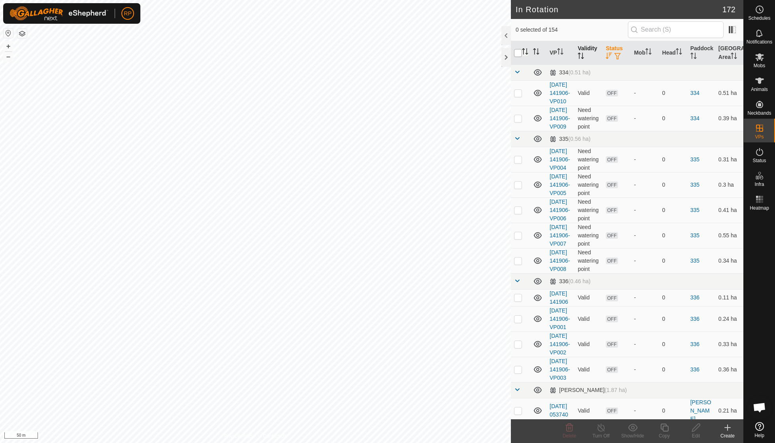
checkbox input "true"
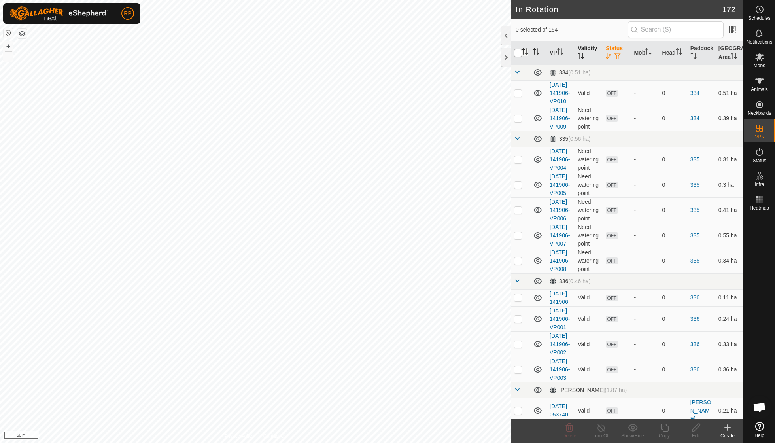
checkbox input "true"
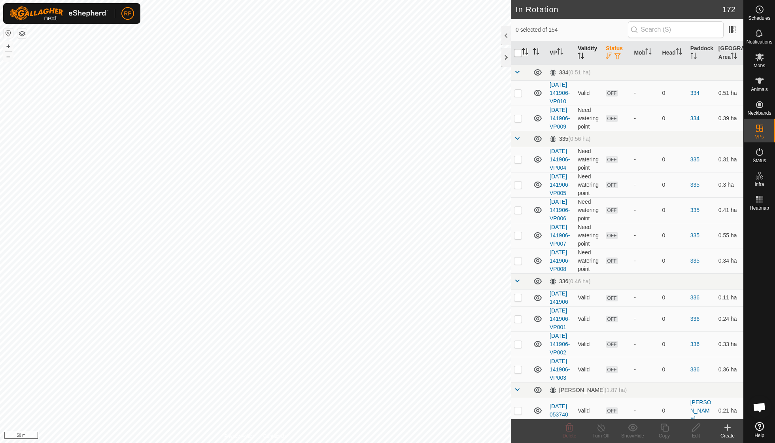
checkbox input "true"
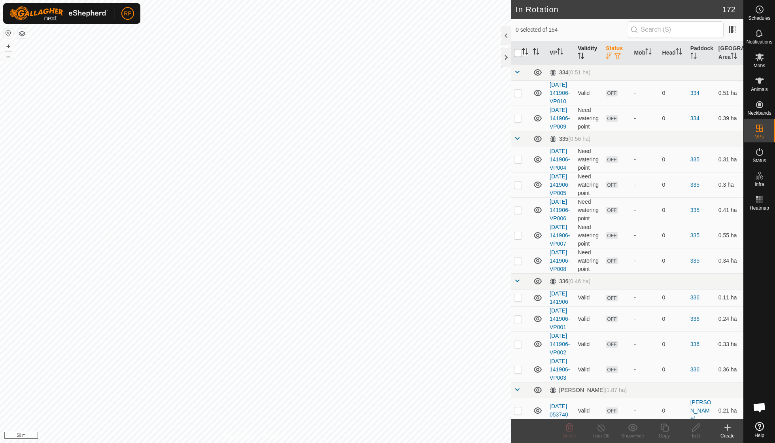
checkbox input "true"
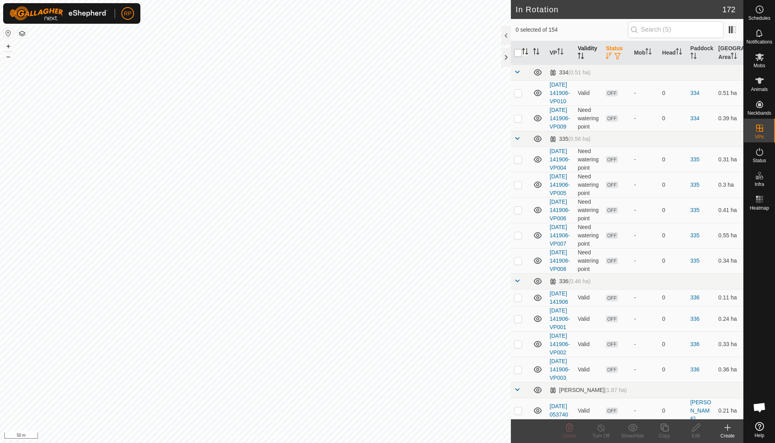
checkbox input "true"
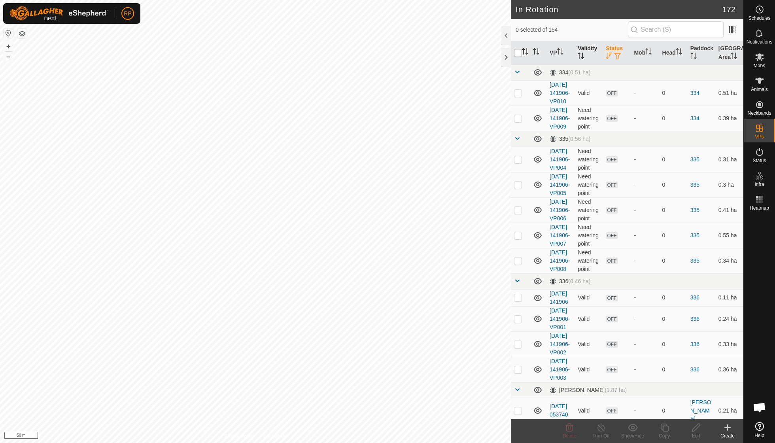
checkbox input "true"
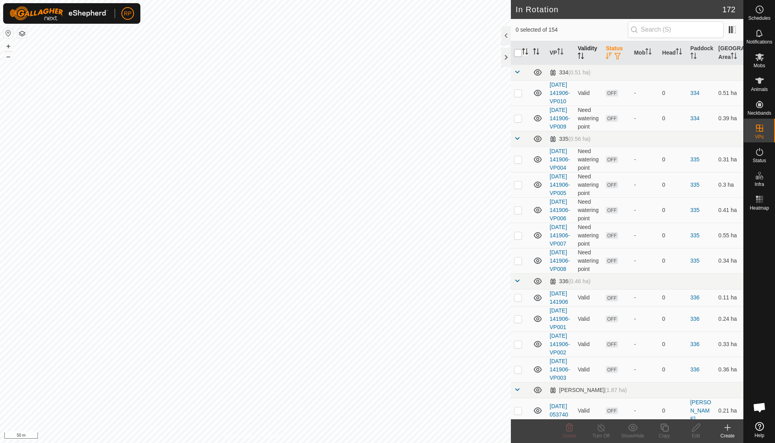
checkbox input "true"
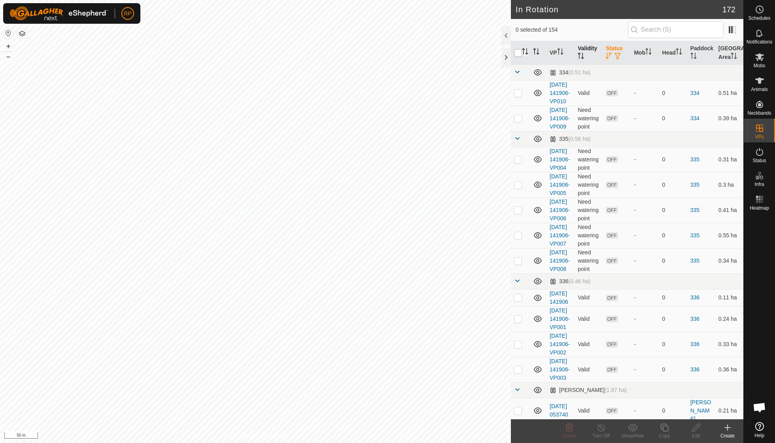
checkbox input "true"
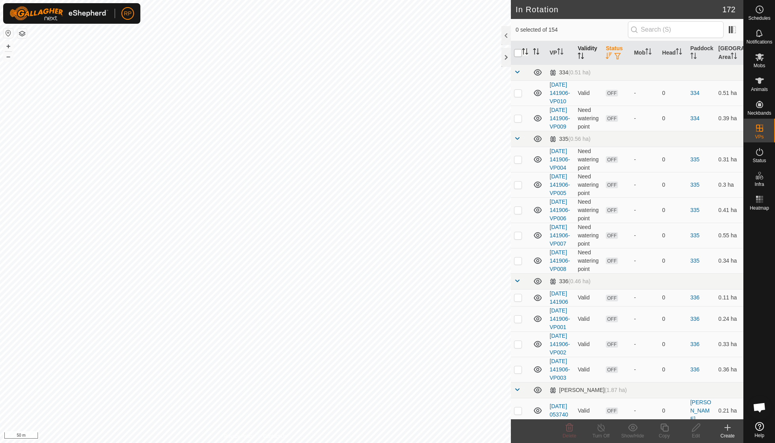
checkbox input "true"
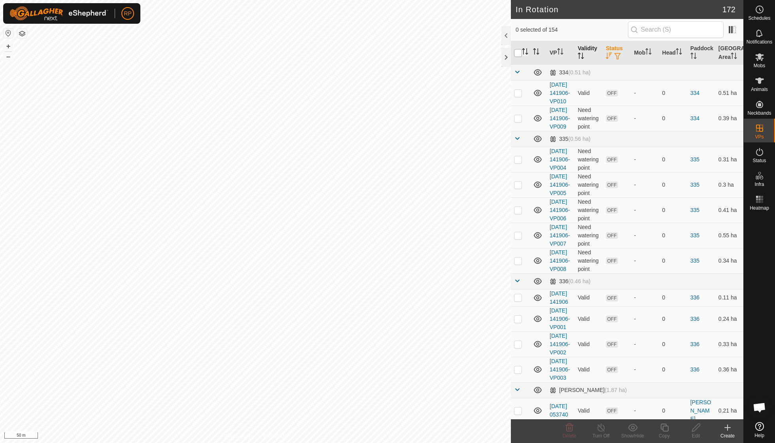
checkbox input "true"
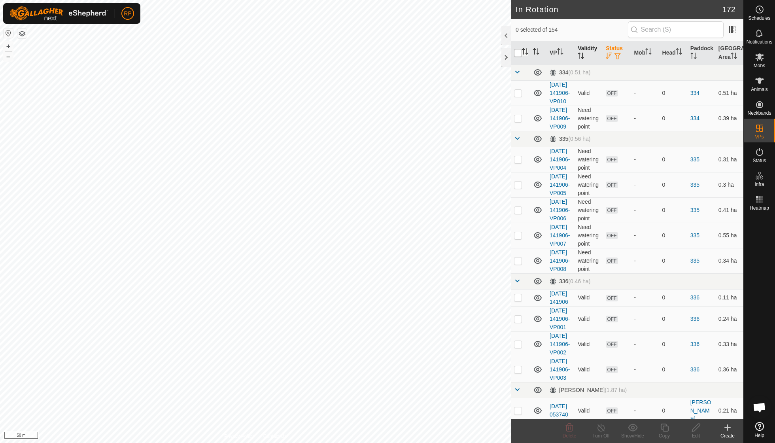
checkbox input "true"
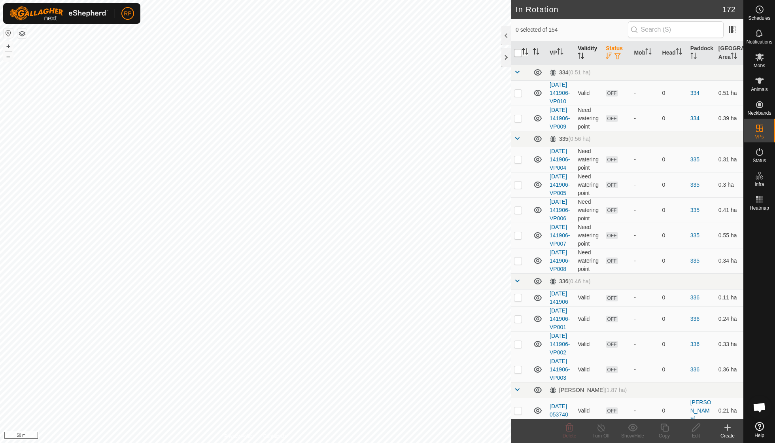
checkbox input "true"
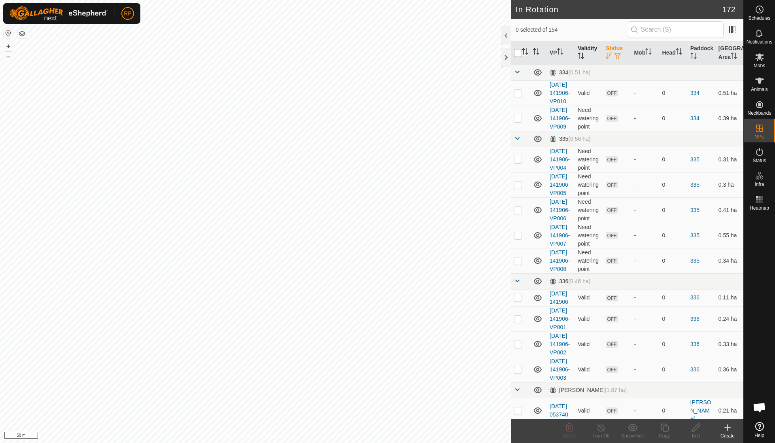
checkbox input "true"
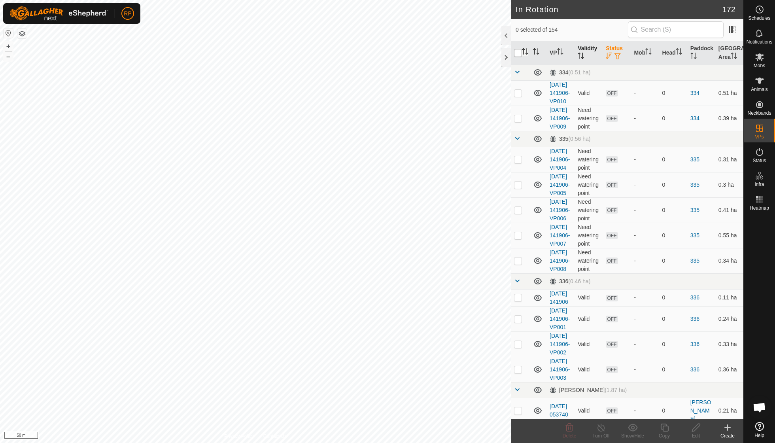
checkbox input "true"
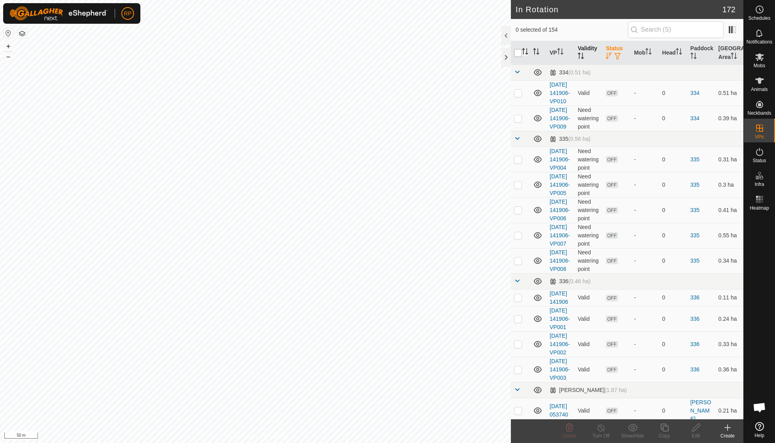
checkbox input "true"
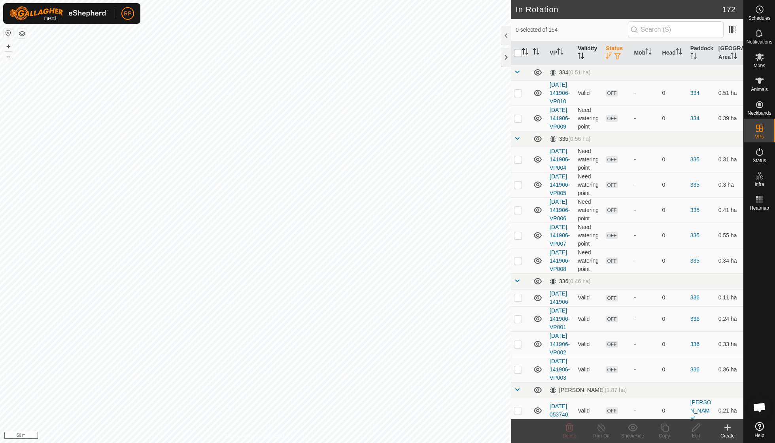
checkbox input "true"
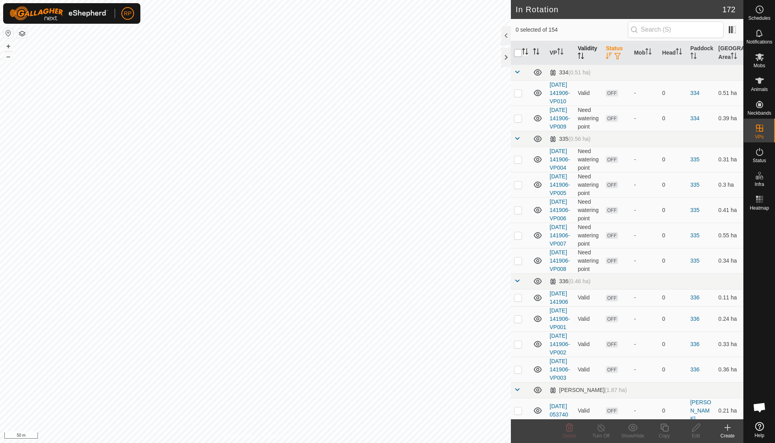
checkbox input "true"
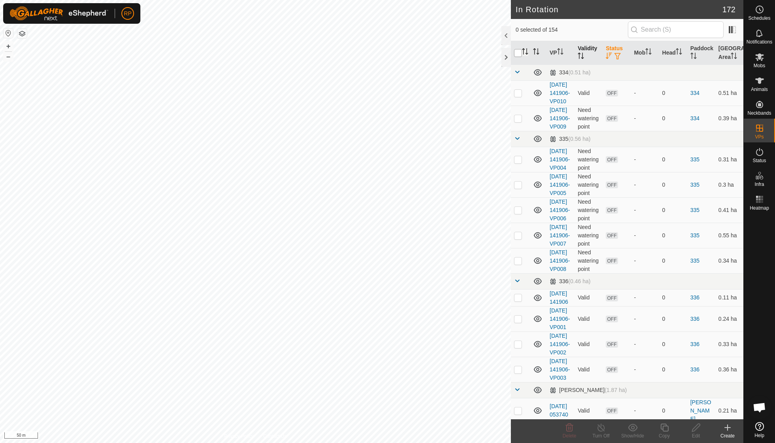
checkbox input "true"
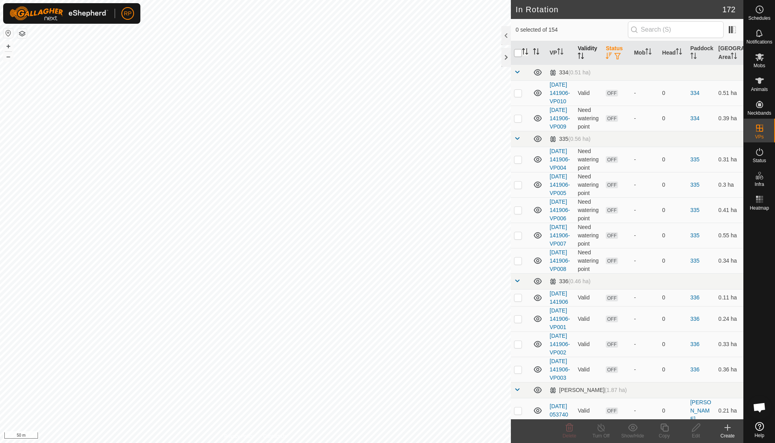
checkbox input "true"
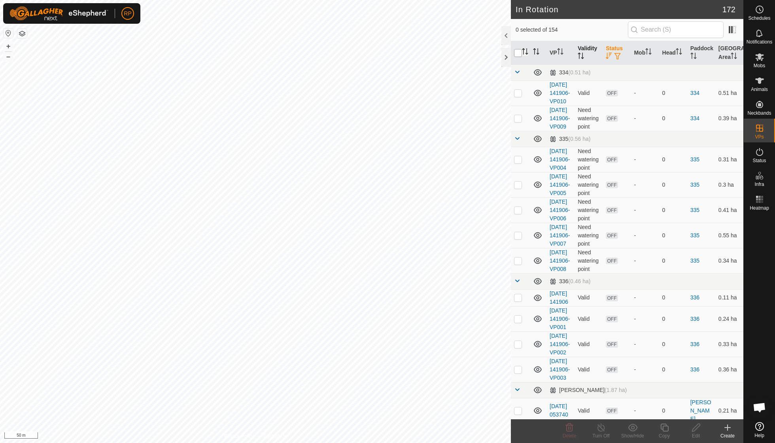
checkbox input "true"
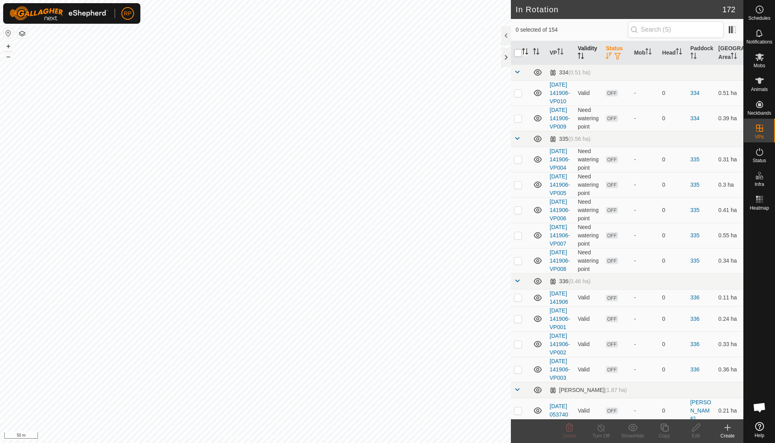
checkbox input "true"
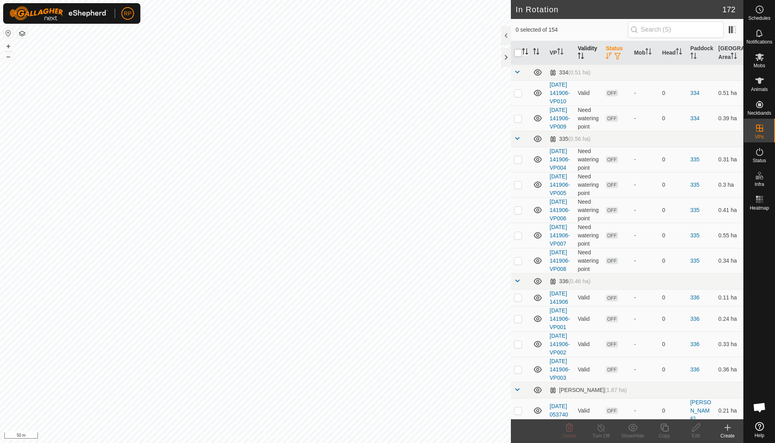
checkbox input "true"
click at [479, 316] on icon at bounding box center [568, 427] width 9 height 9
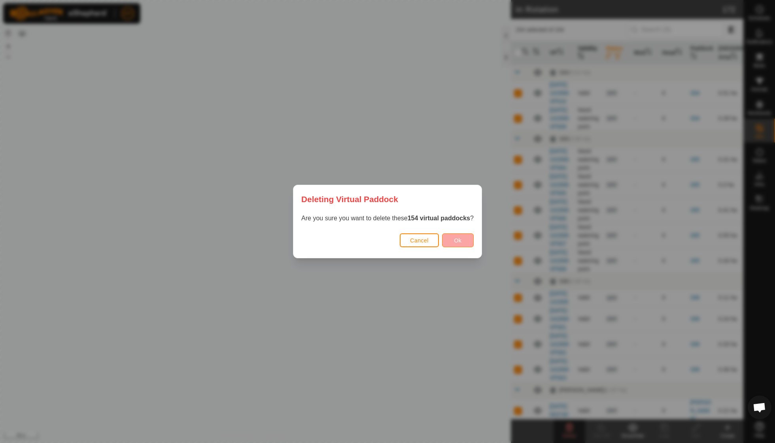
click at [461, 239] on span "Ok" at bounding box center [458, 240] width 8 height 6
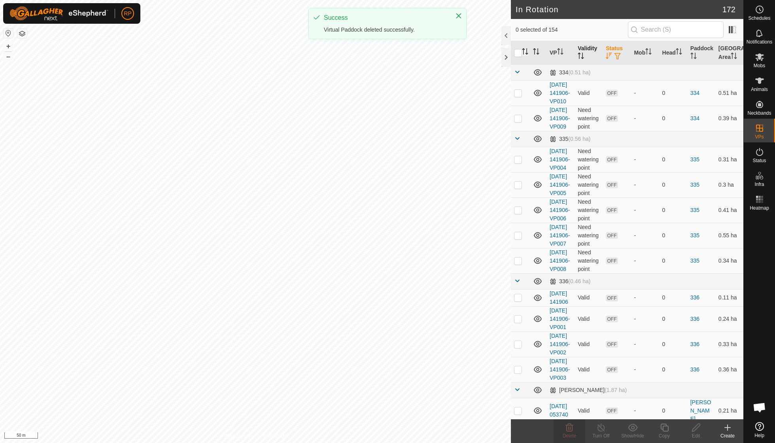
checkbox input "false"
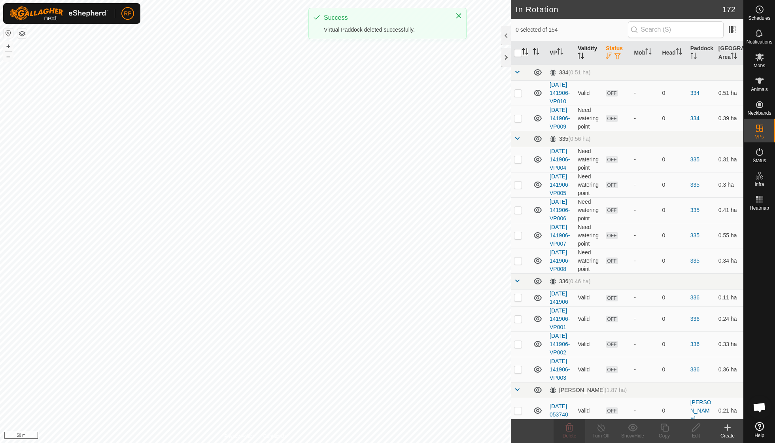
checkbox input "false"
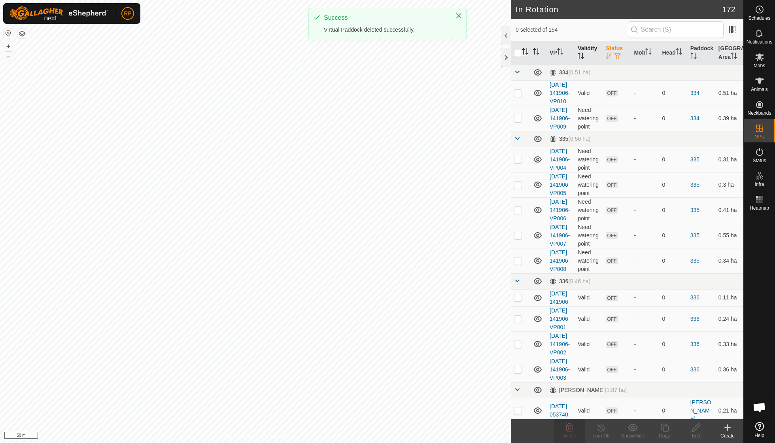
checkbox input "false"
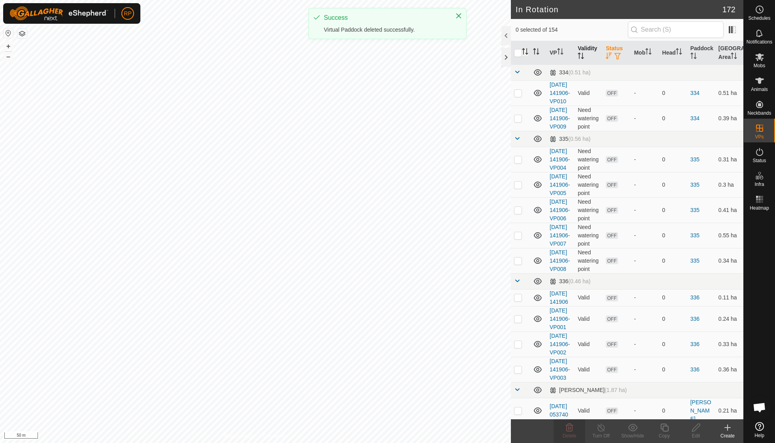
checkbox input "false"
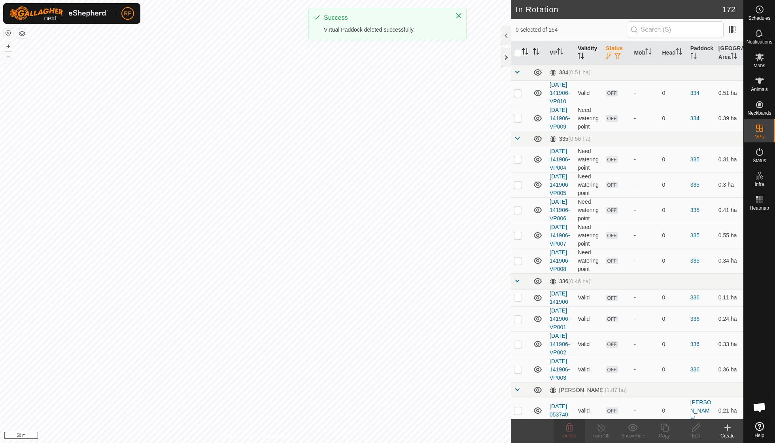
checkbox input "false"
